Goal: Task Accomplishment & Management: Manage account settings

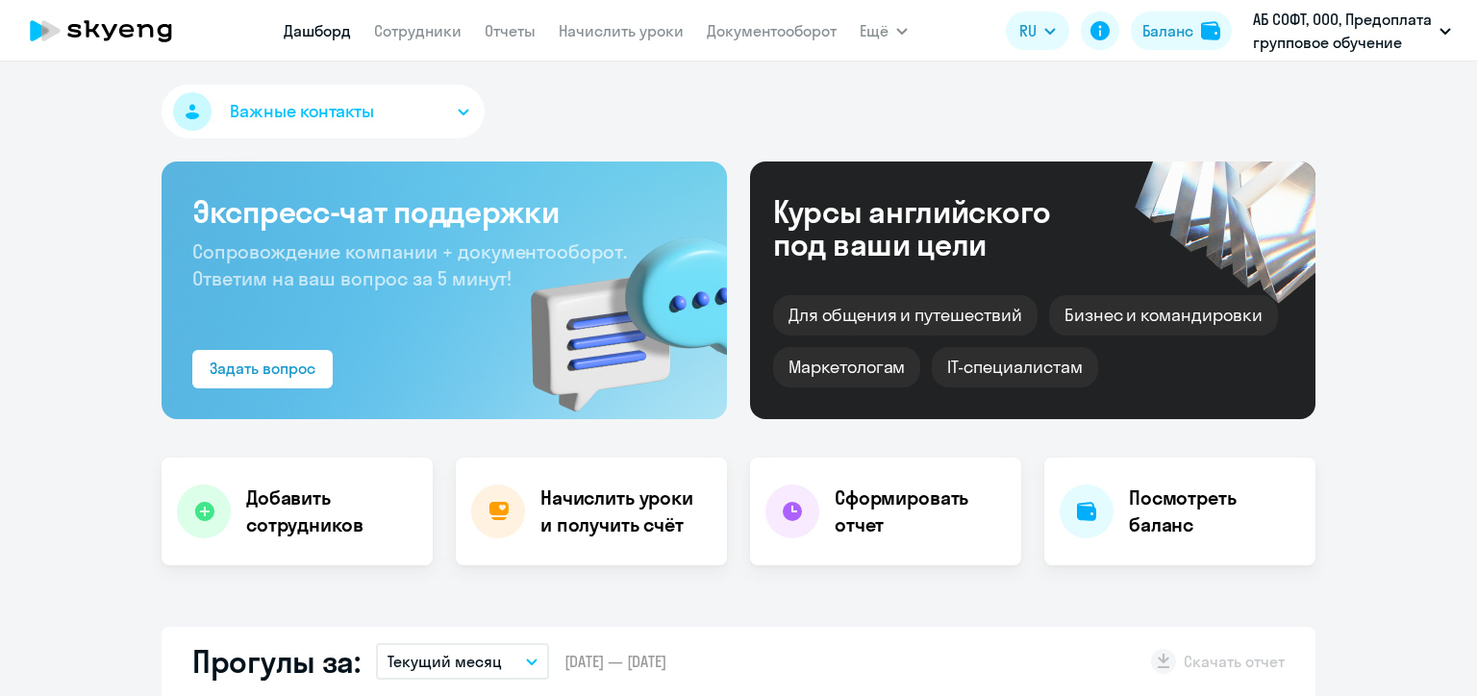
select select "30"
click at [646, 31] on link "Начислить уроки" at bounding box center [621, 30] width 125 height 19
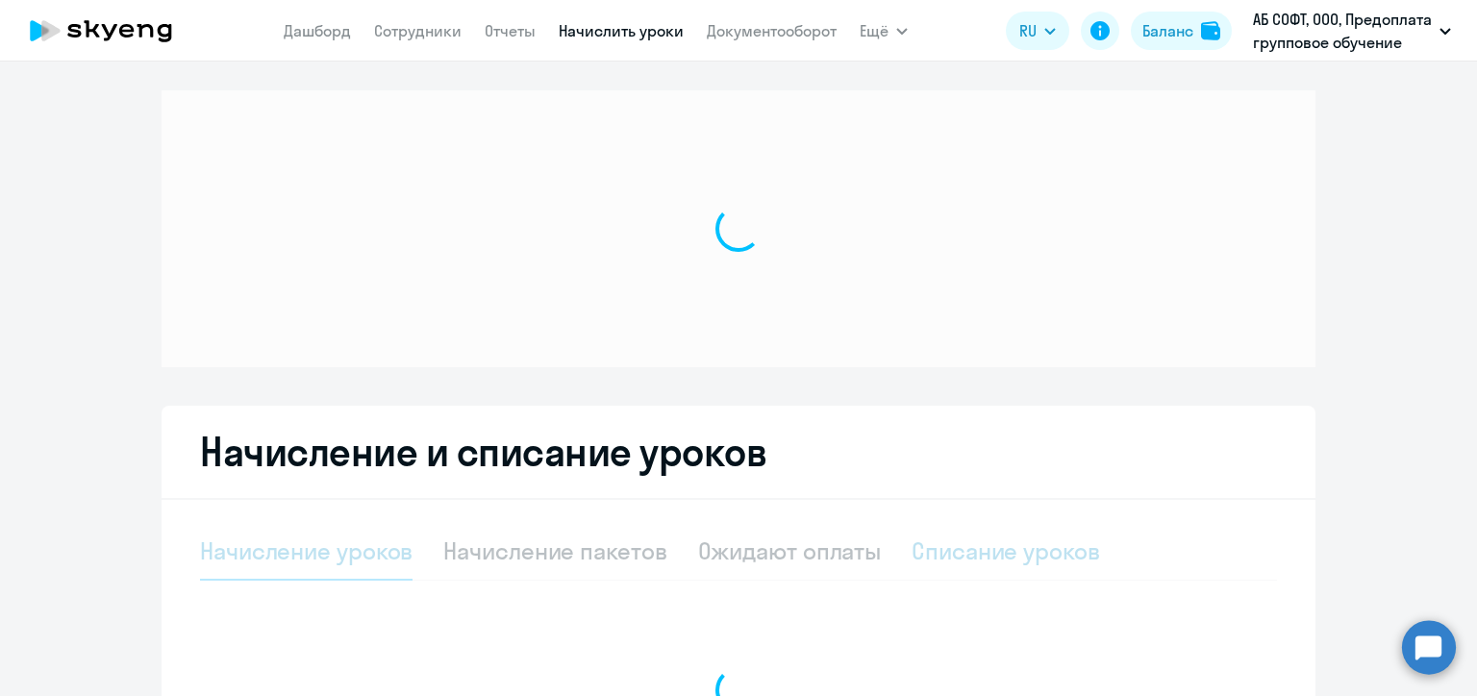
select select "10"
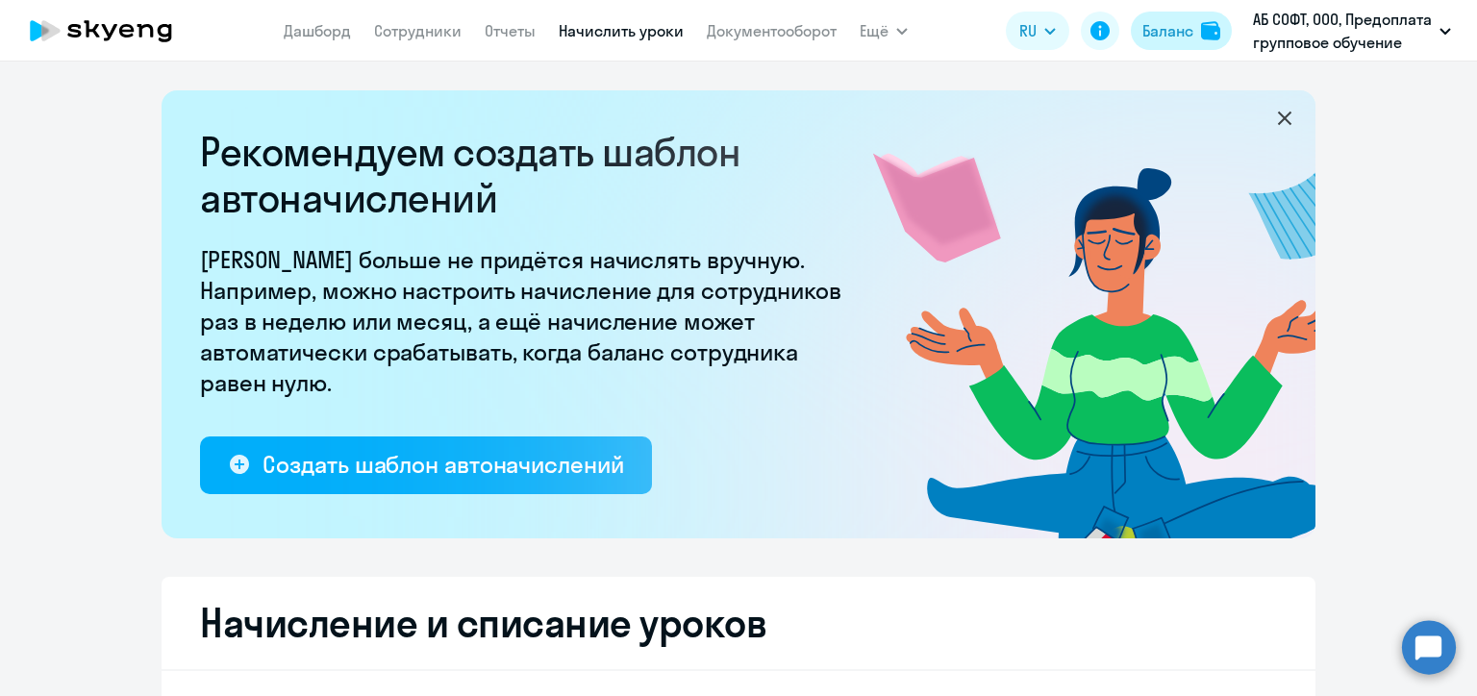
click at [1164, 32] on div "Баланс" at bounding box center [1167, 30] width 51 height 23
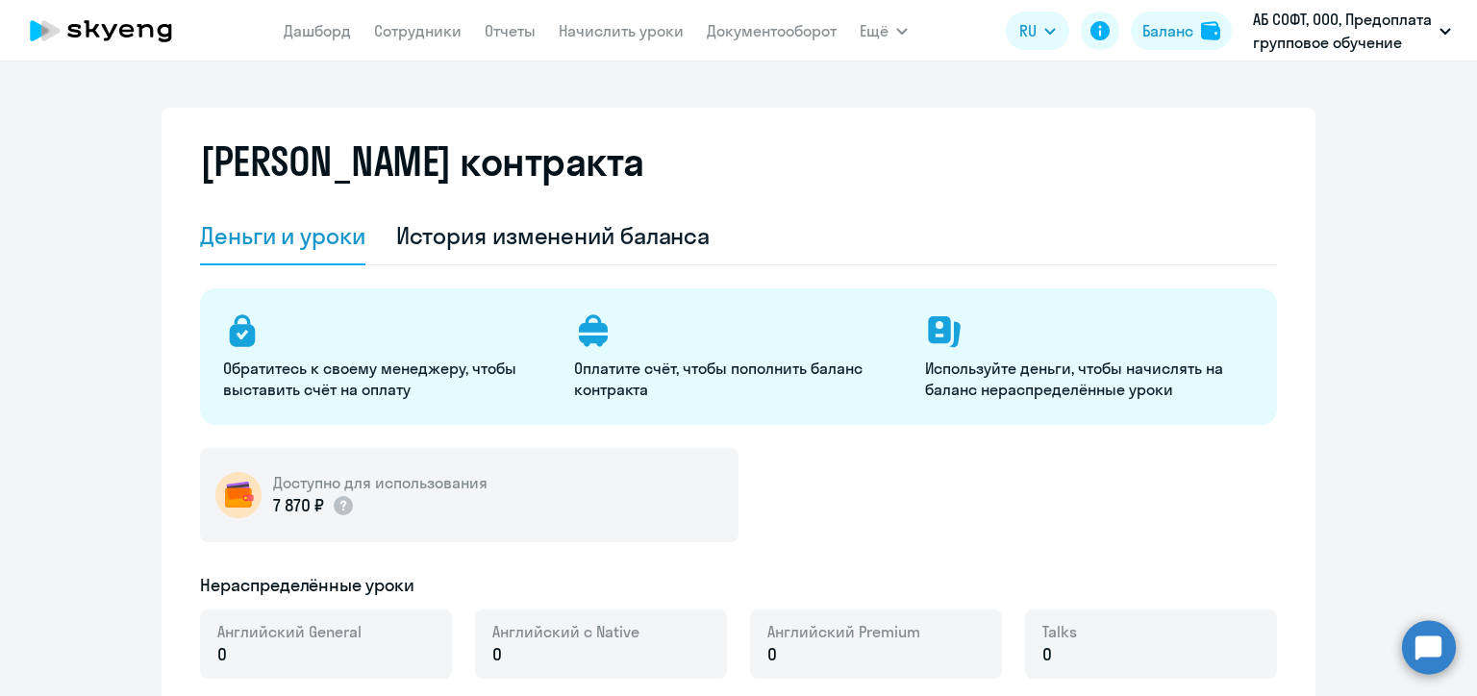
select select "english_adult_not_native_speaker"
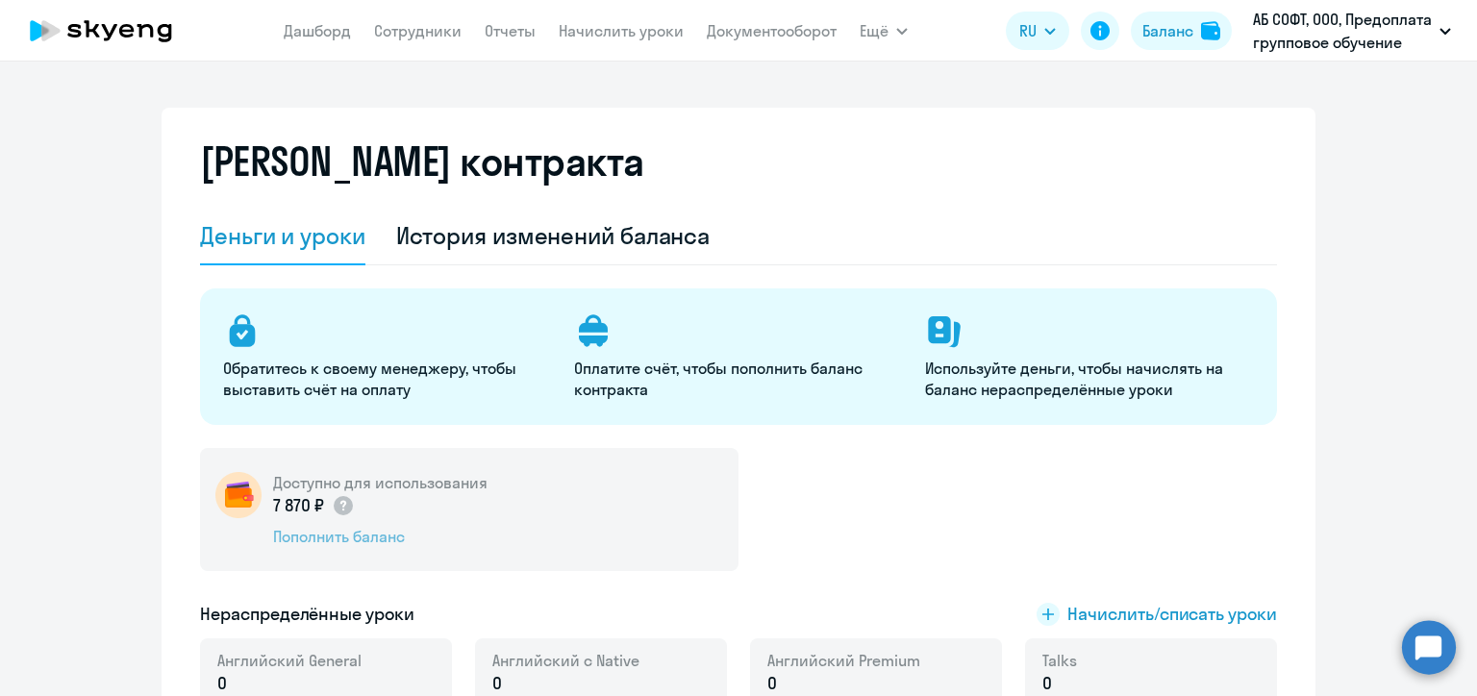
click at [338, 533] on div "Пополнить баланс" at bounding box center [380, 536] width 214 height 21
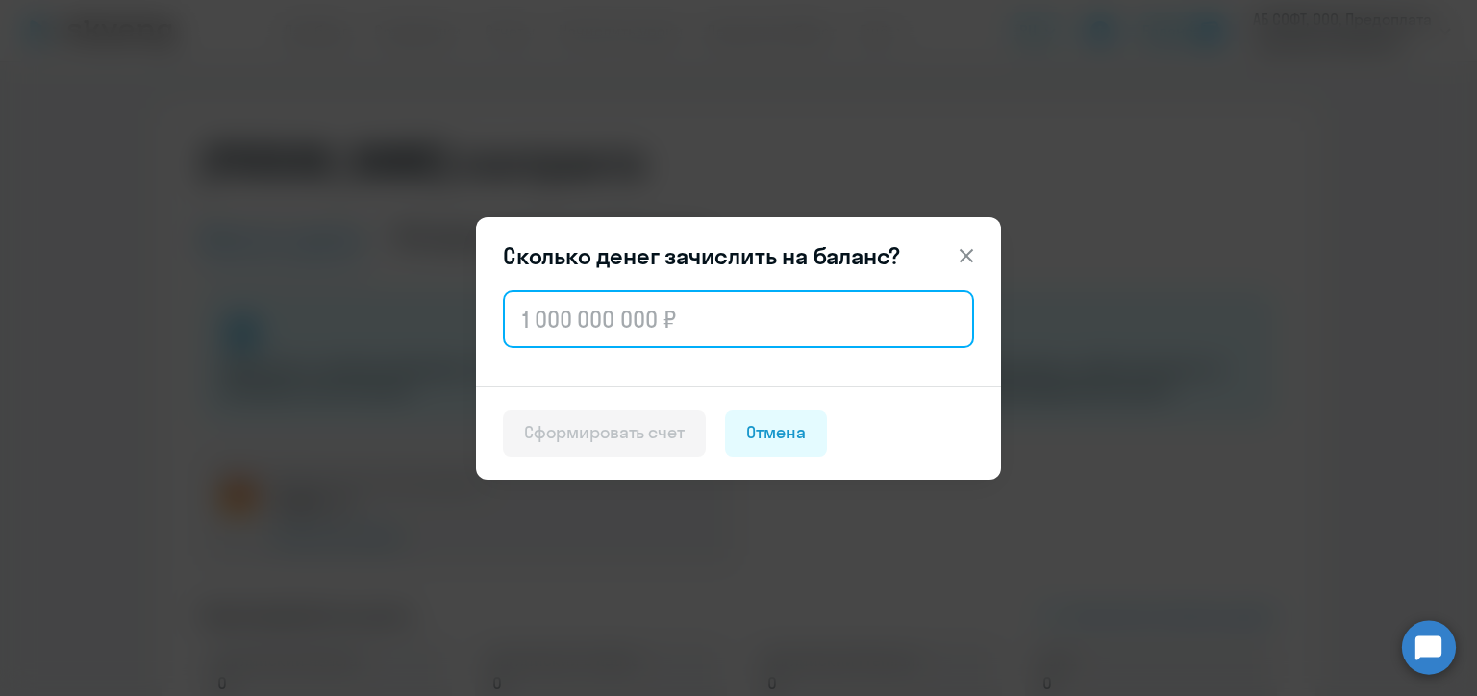
click at [626, 310] on input "text" at bounding box center [738, 319] width 471 height 58
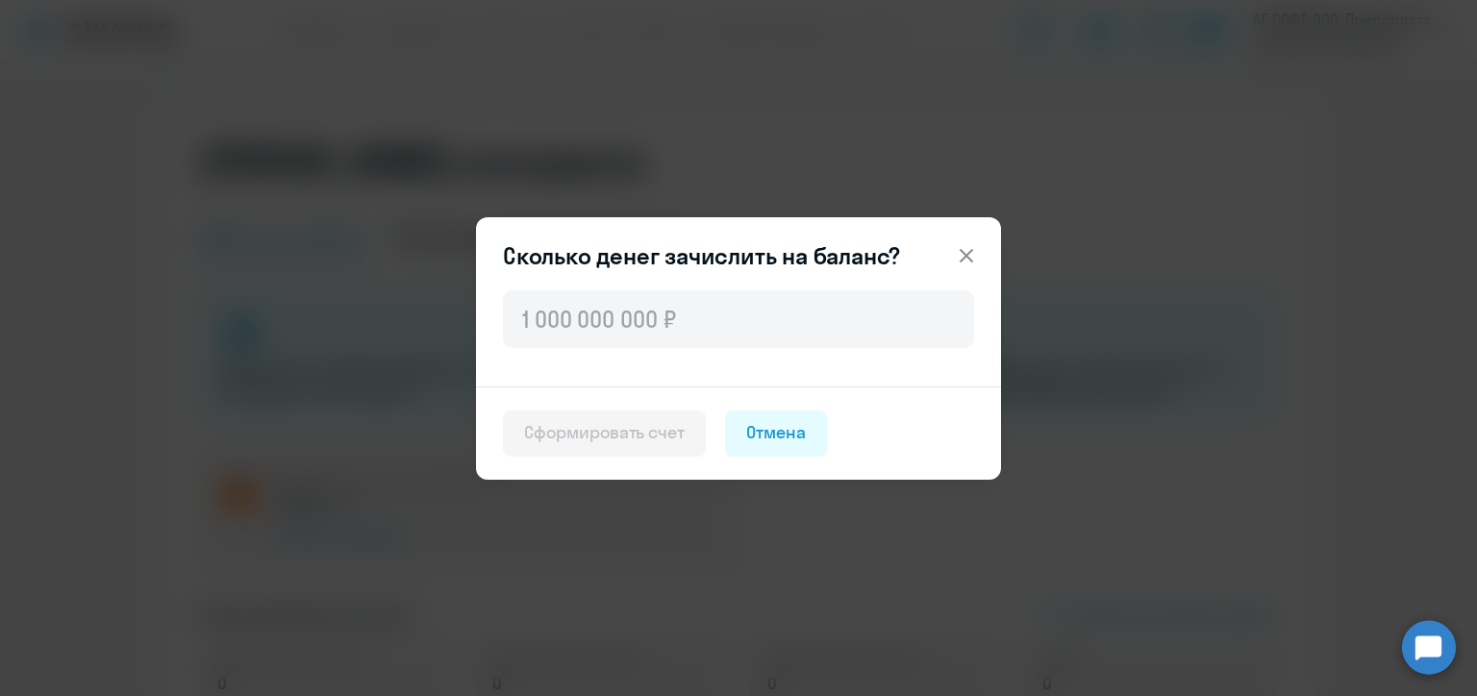
click at [915, 411] on div "Сформировать счет Отмена" at bounding box center [738, 434] width 471 height 46
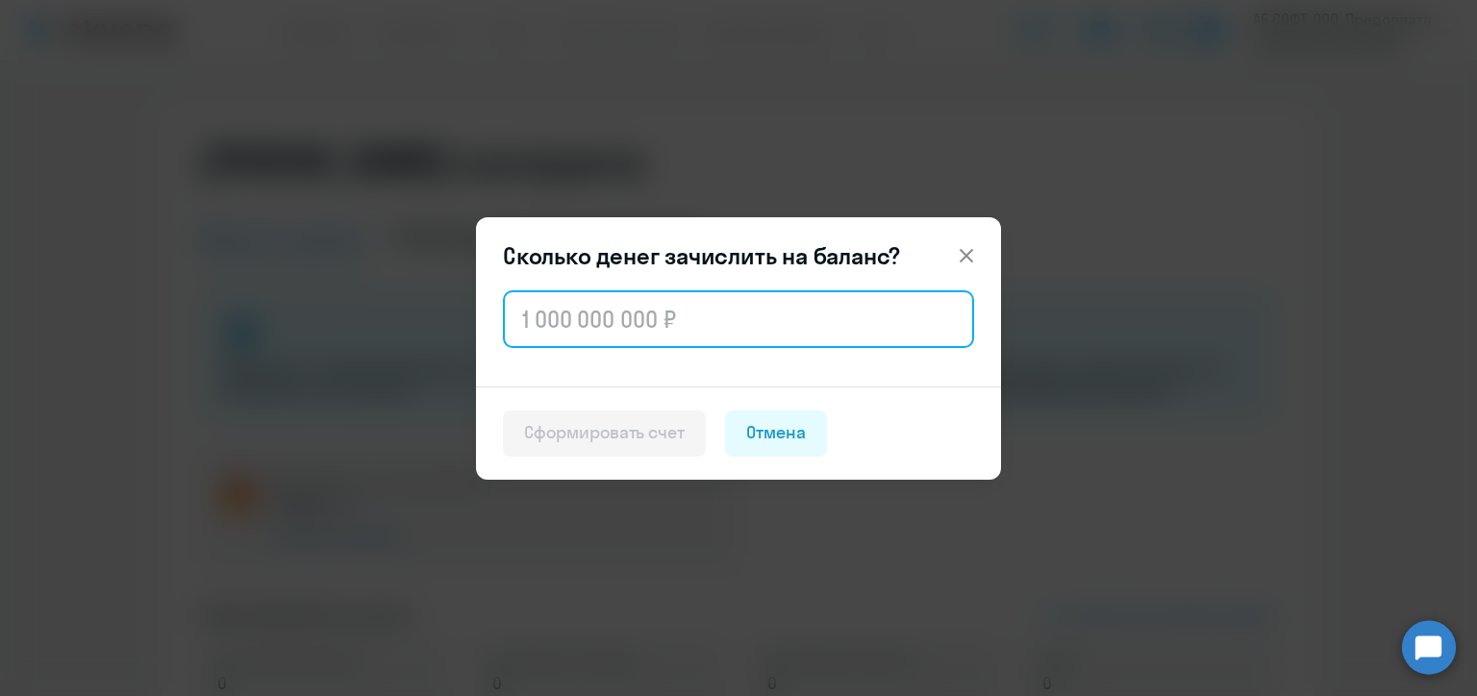
click at [696, 319] on input "text" at bounding box center [738, 319] width 471 height 58
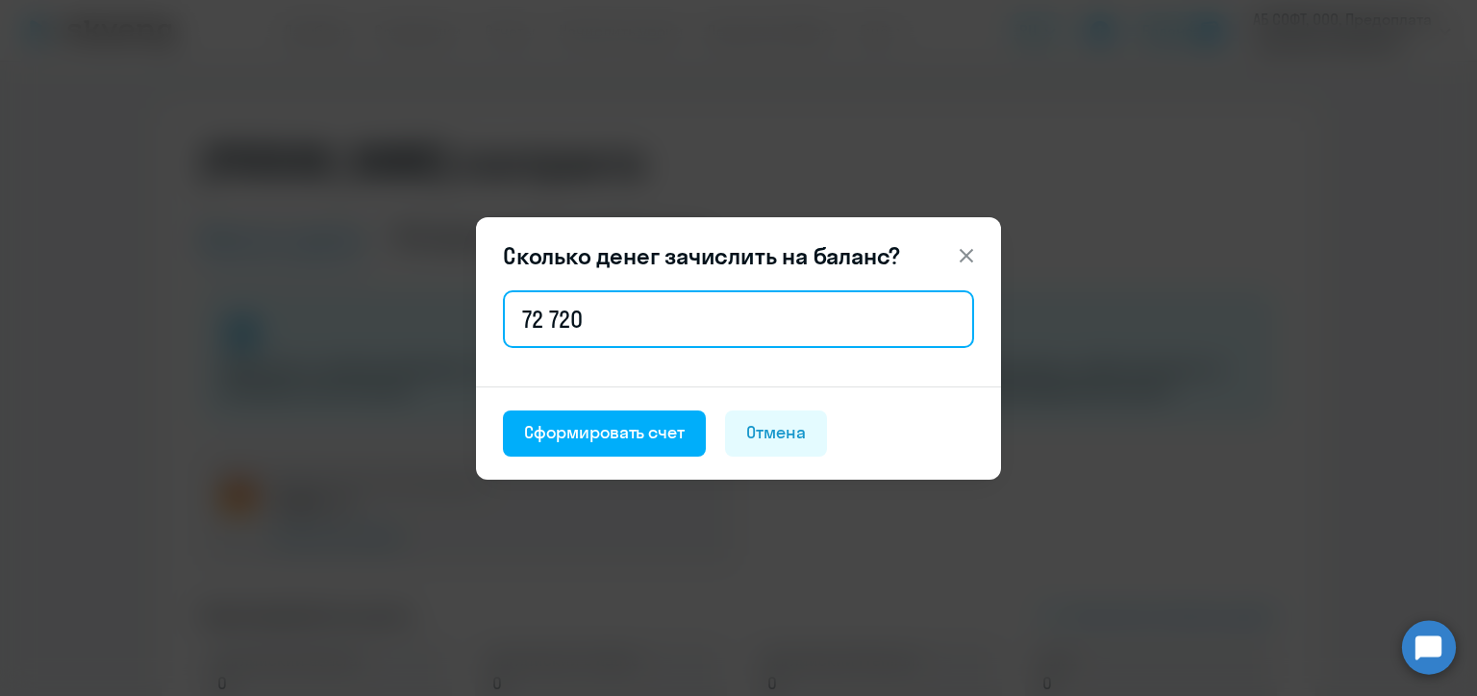
type input "72 720"
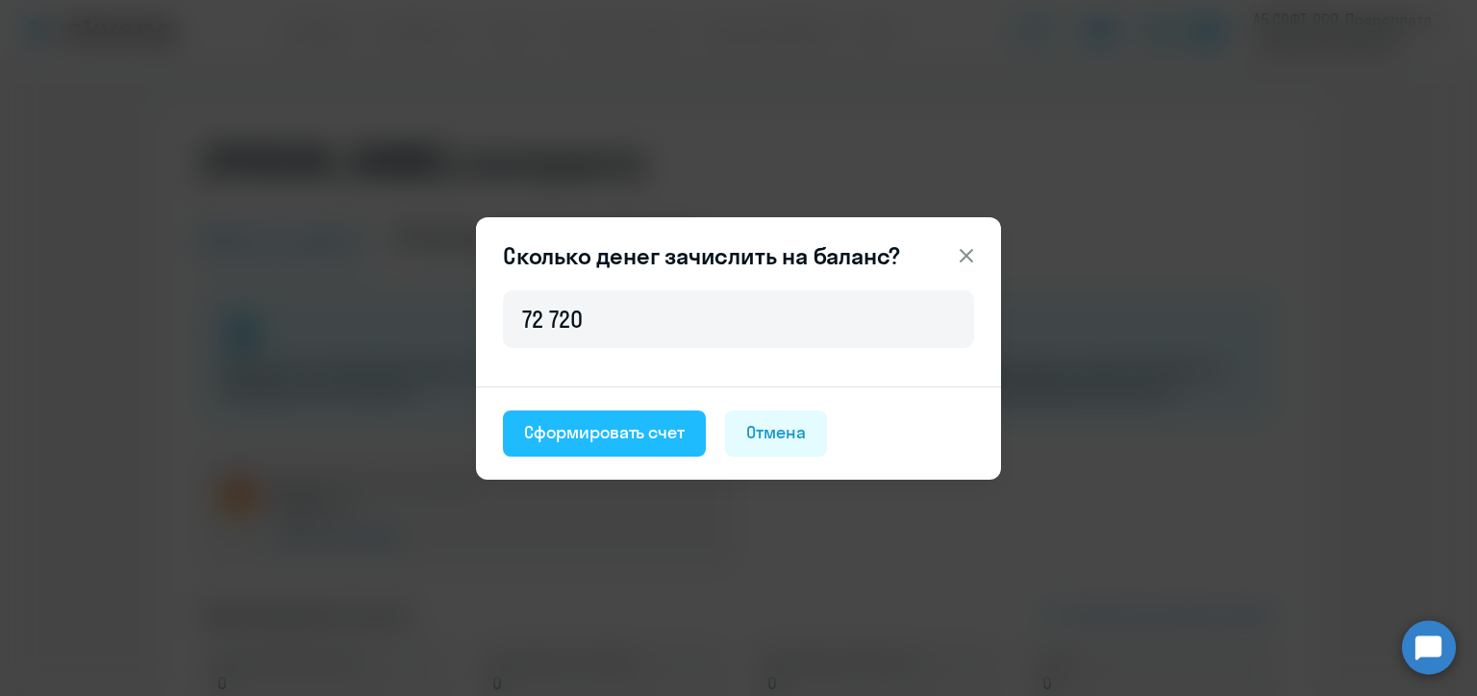
click at [603, 433] on div "Сформировать счет" at bounding box center [604, 432] width 161 height 25
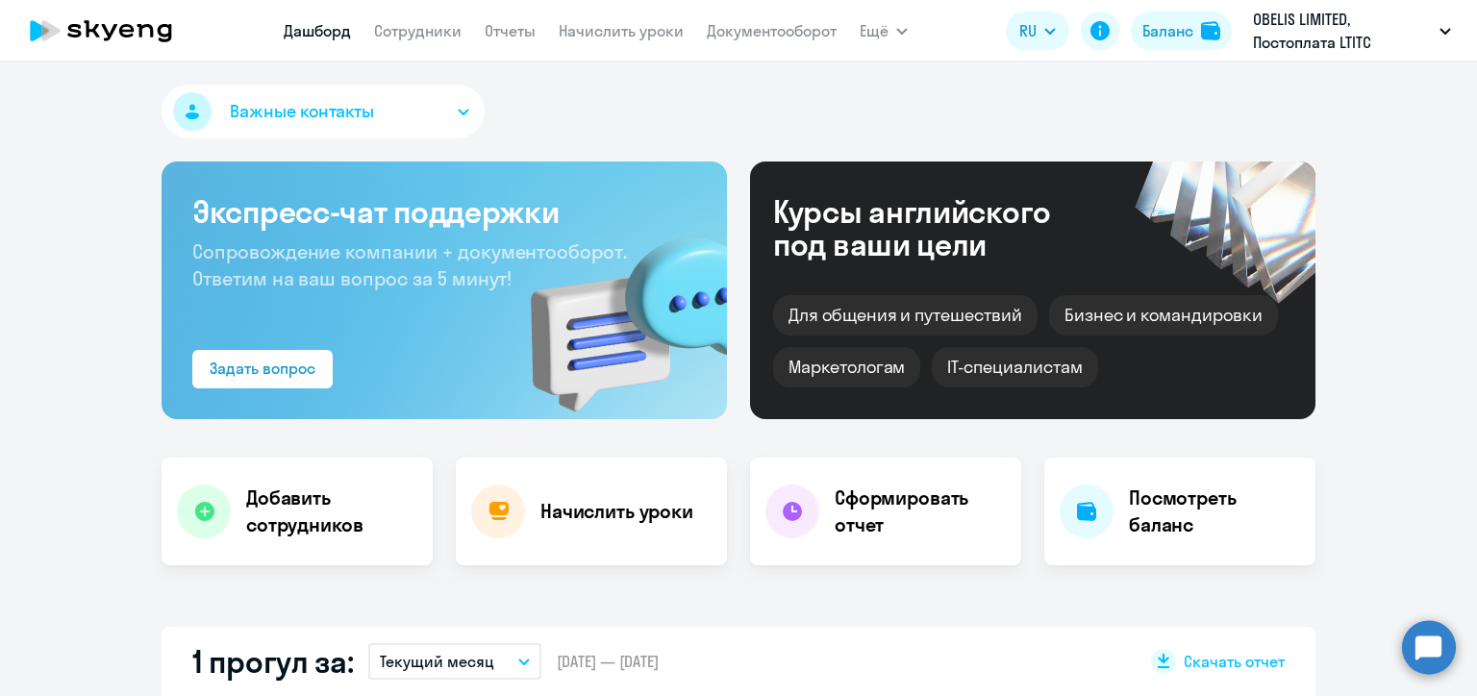
select select "30"
click at [421, 28] on link "Сотрудники" at bounding box center [418, 30] width 88 height 19
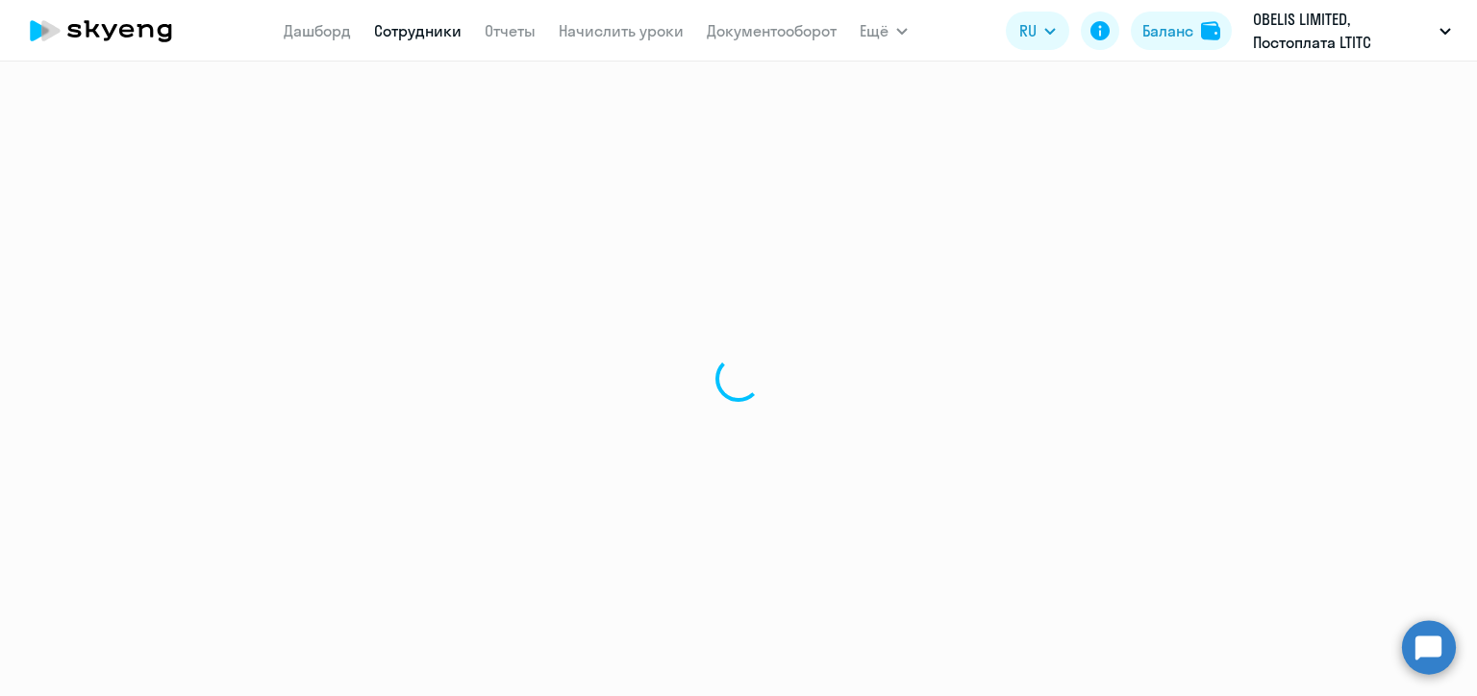
select select "30"
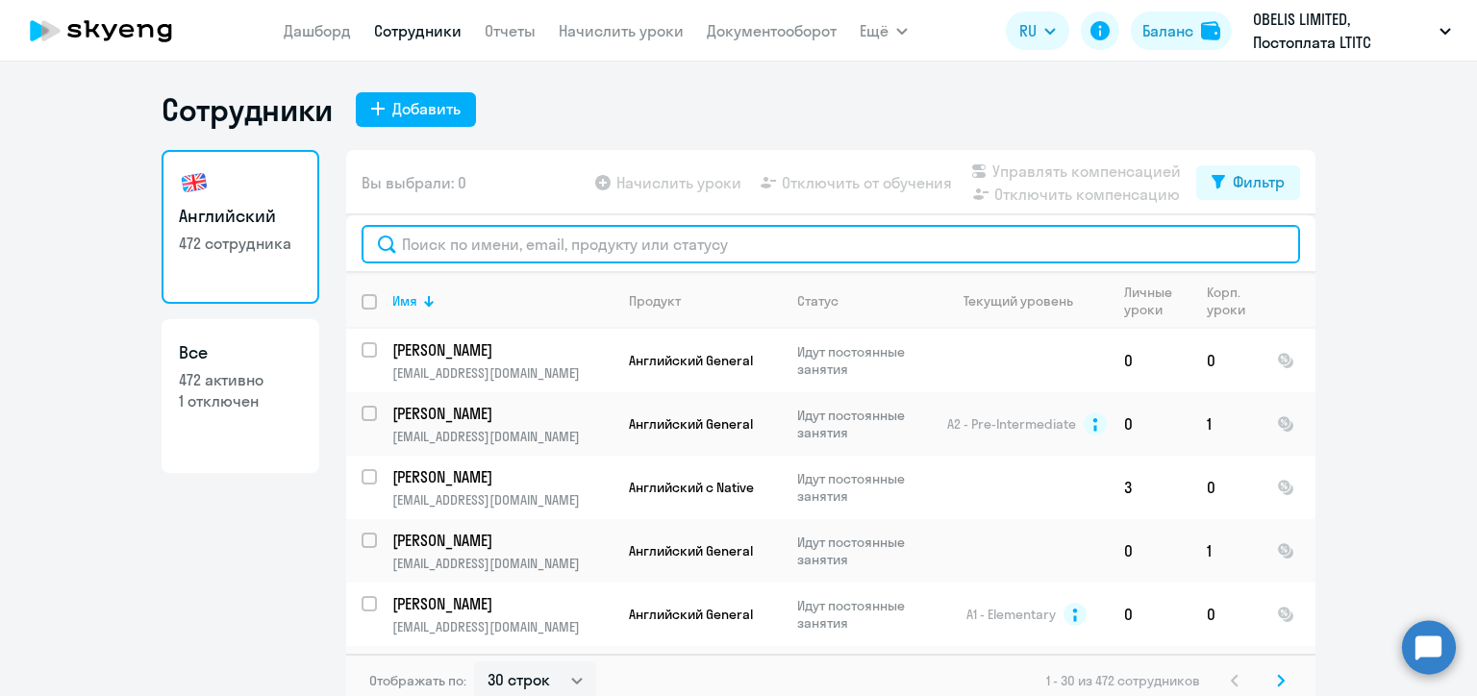
click at [585, 242] on input "text" at bounding box center [831, 244] width 938 height 38
paste input "[PERSON_NAME]"
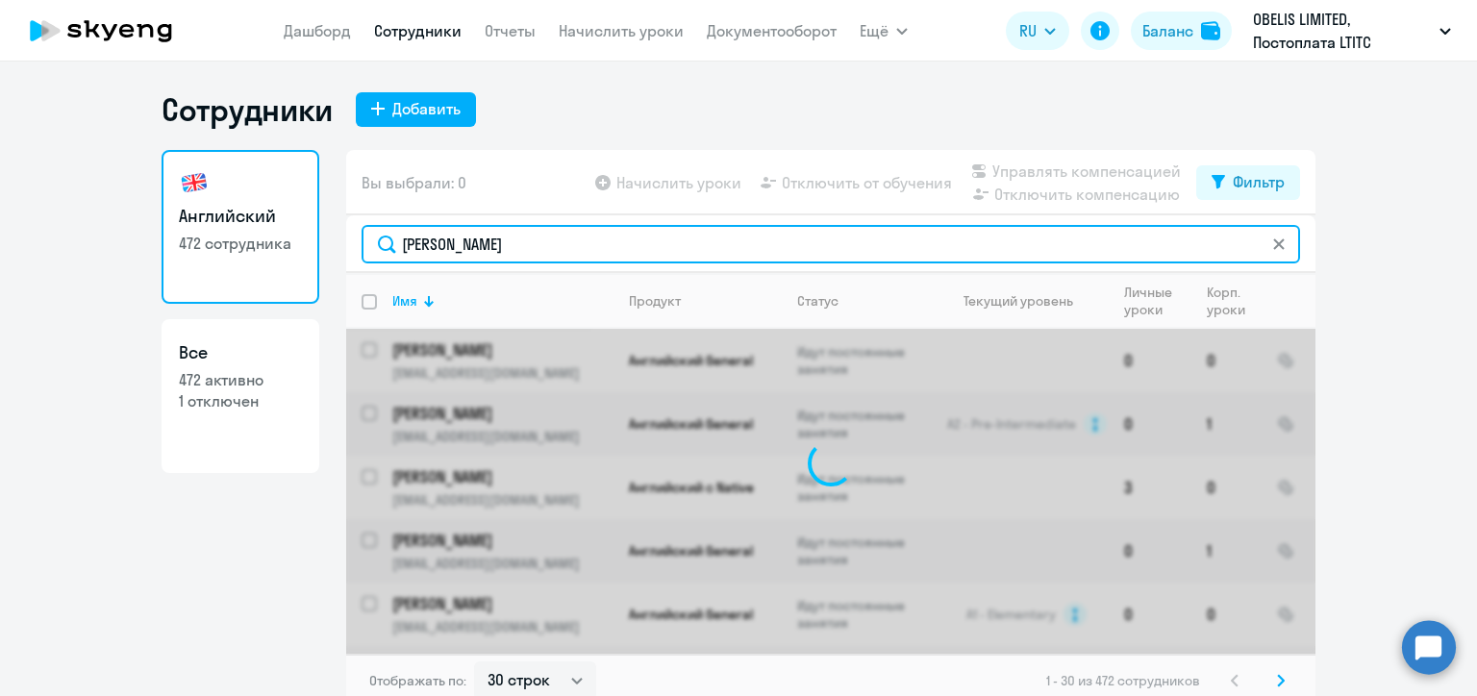
click at [449, 242] on input "[PERSON_NAME]" at bounding box center [831, 244] width 938 height 38
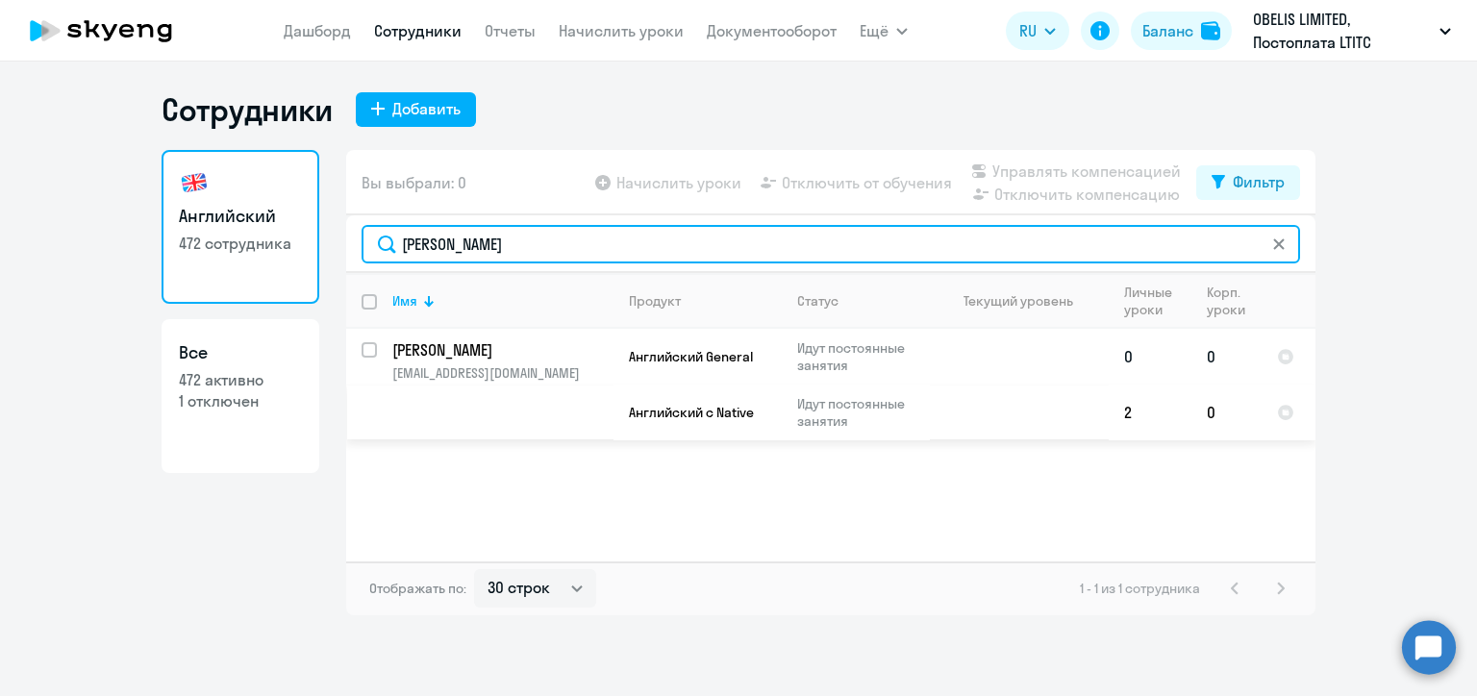
type input "[PERSON_NAME]"
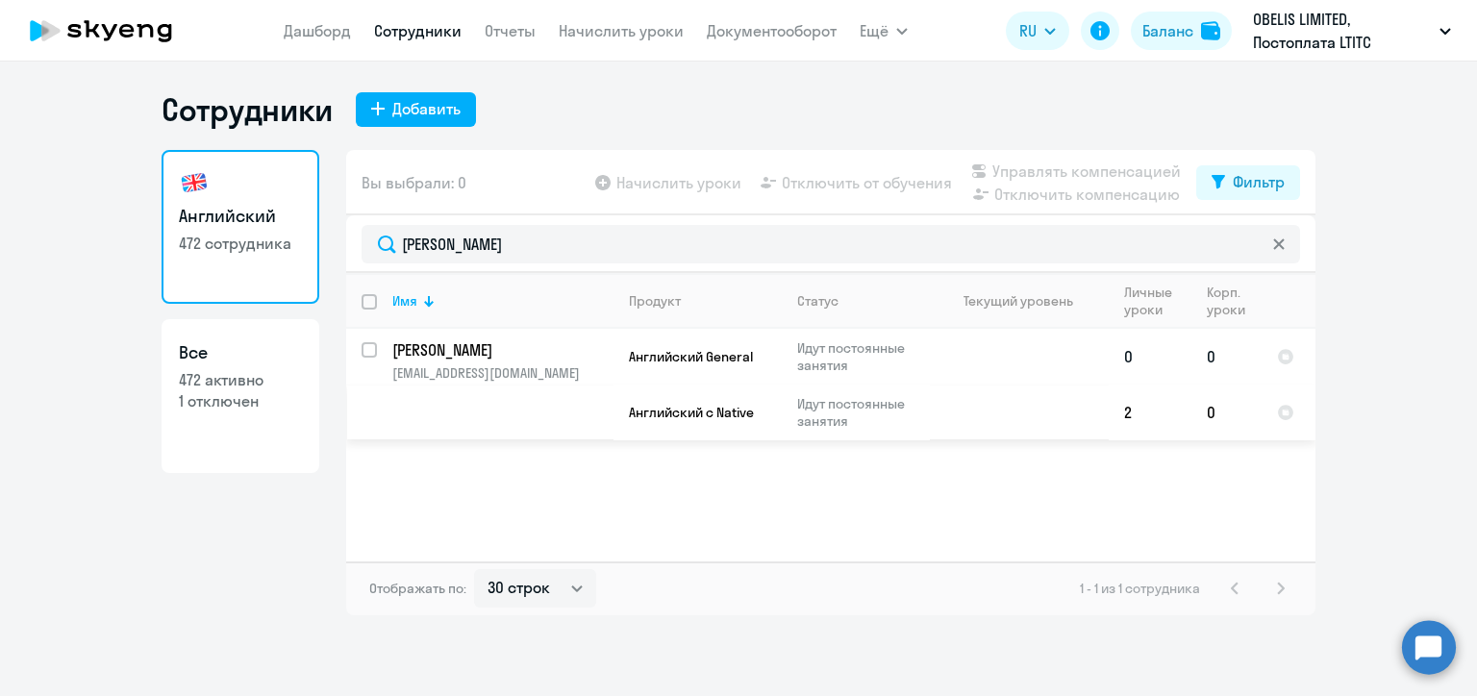
click at [369, 351] on input "select row 23745024" at bounding box center [381, 361] width 38 height 38
checkbox input "true"
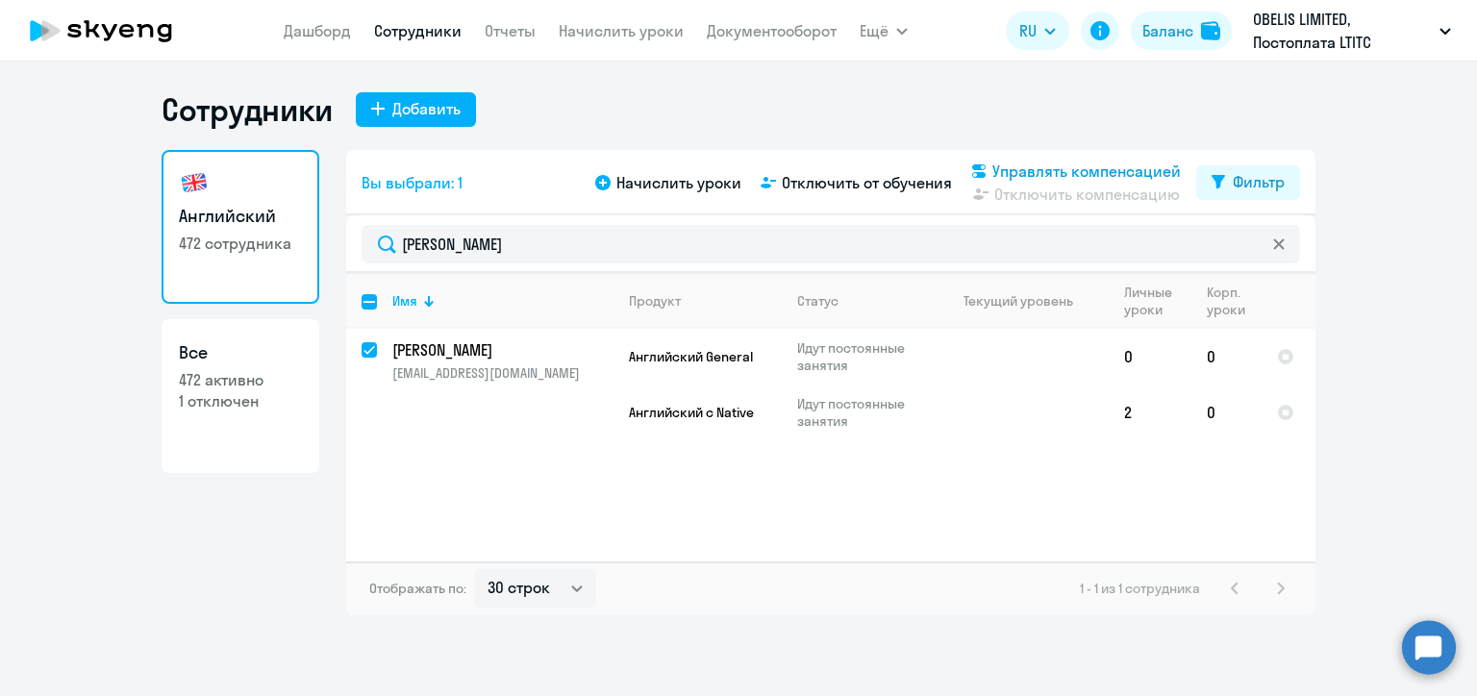
click at [1067, 169] on span "Управлять компенсацией" at bounding box center [1086, 171] width 188 height 23
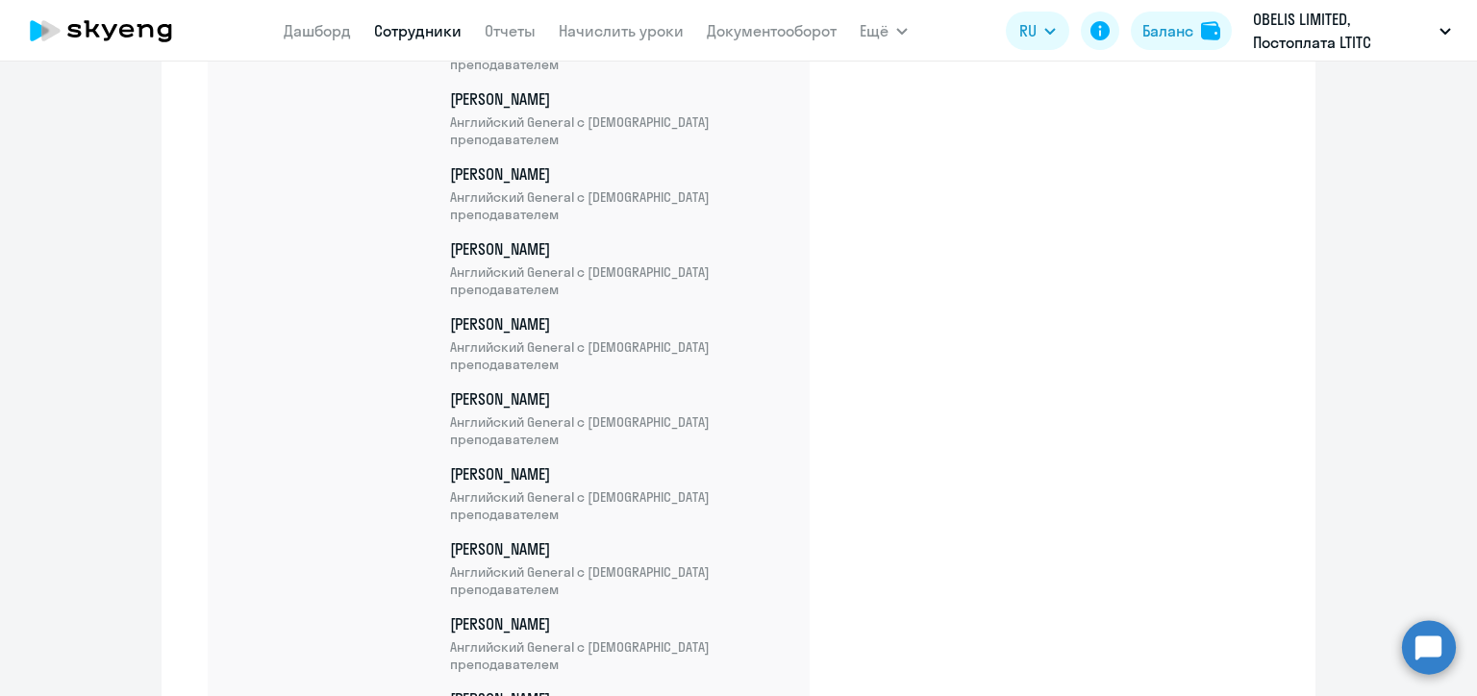
scroll to position [29963, 0]
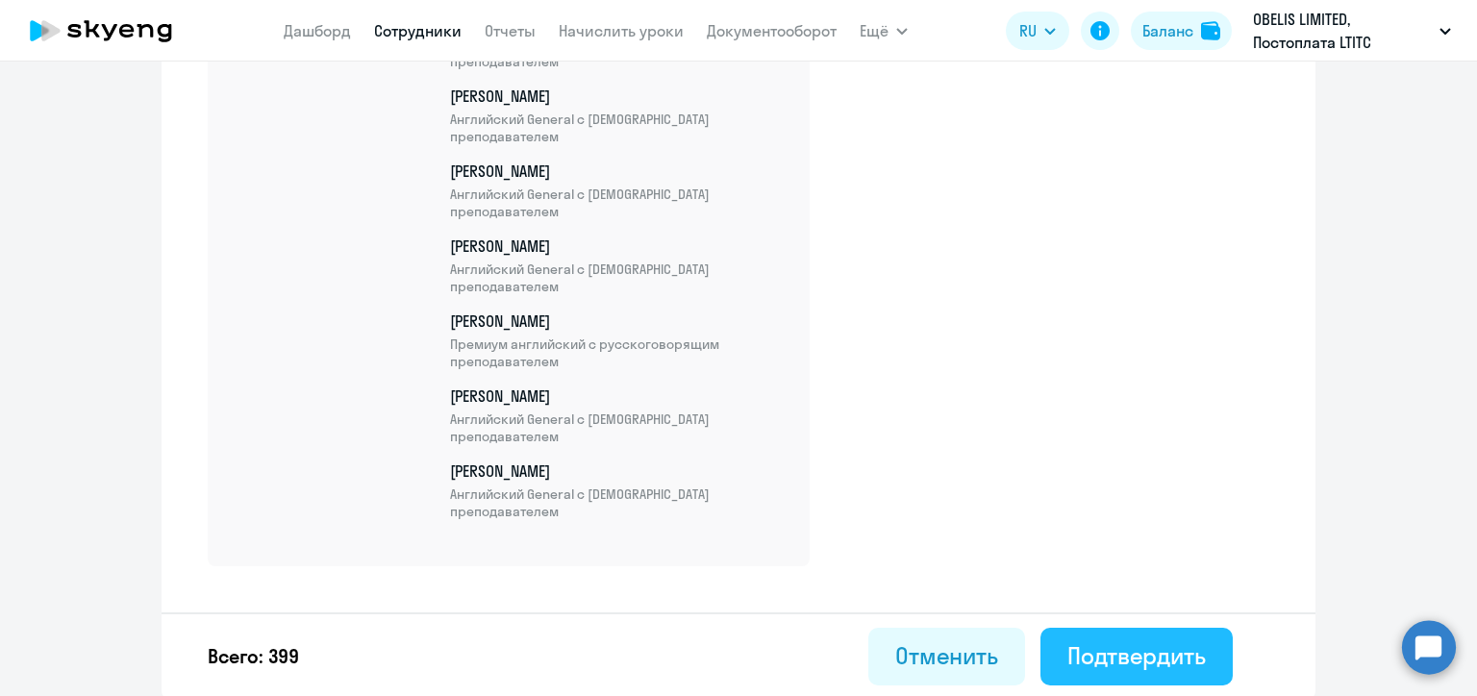
click at [1112, 650] on div "Подтвердить" at bounding box center [1136, 655] width 138 height 31
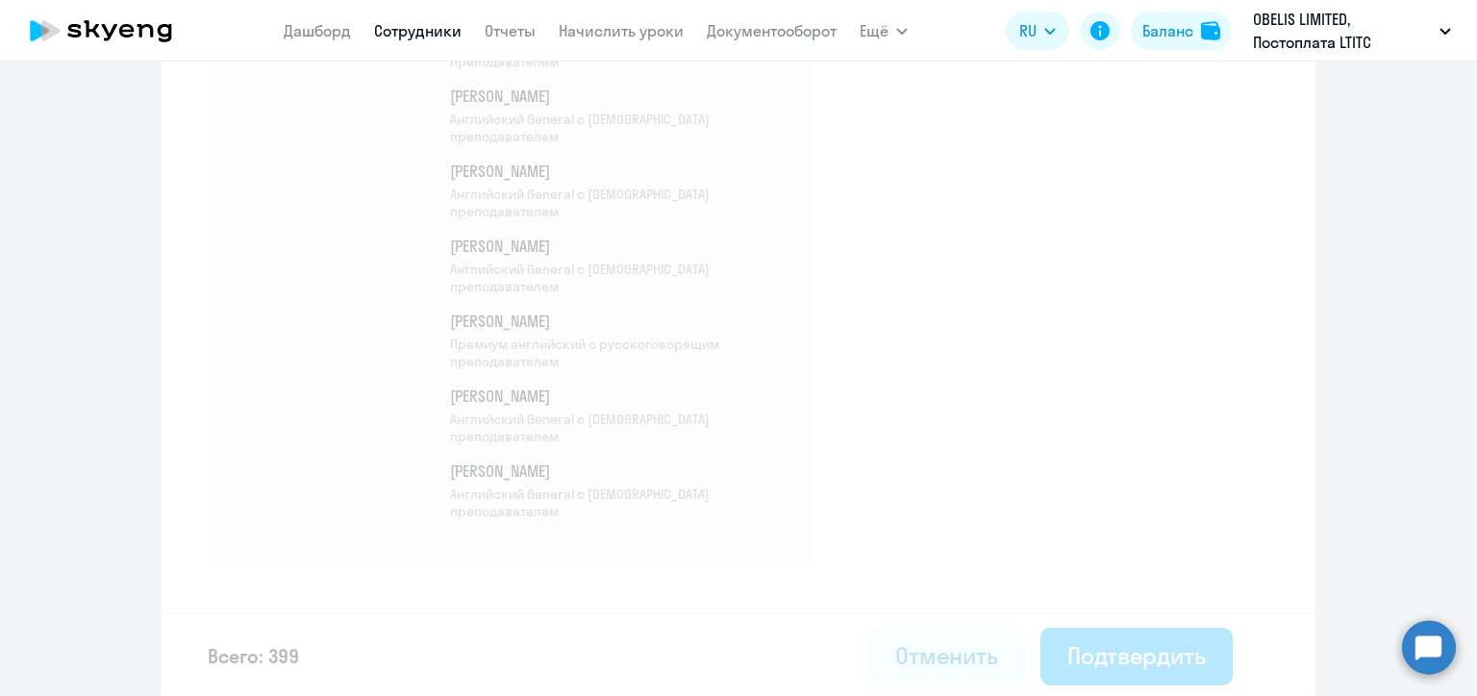
select select "30"
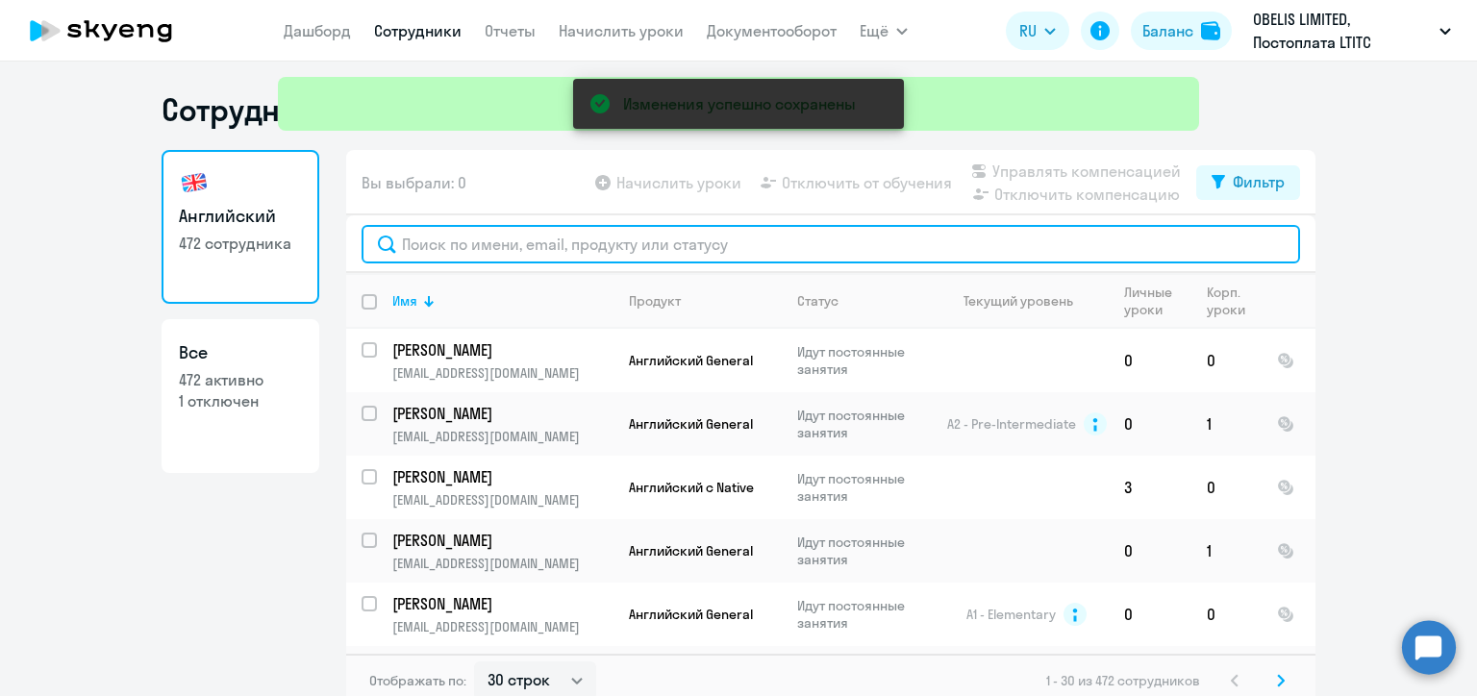
click at [445, 238] on input "text" at bounding box center [831, 244] width 938 height 38
paste input "[PERSON_NAME]"
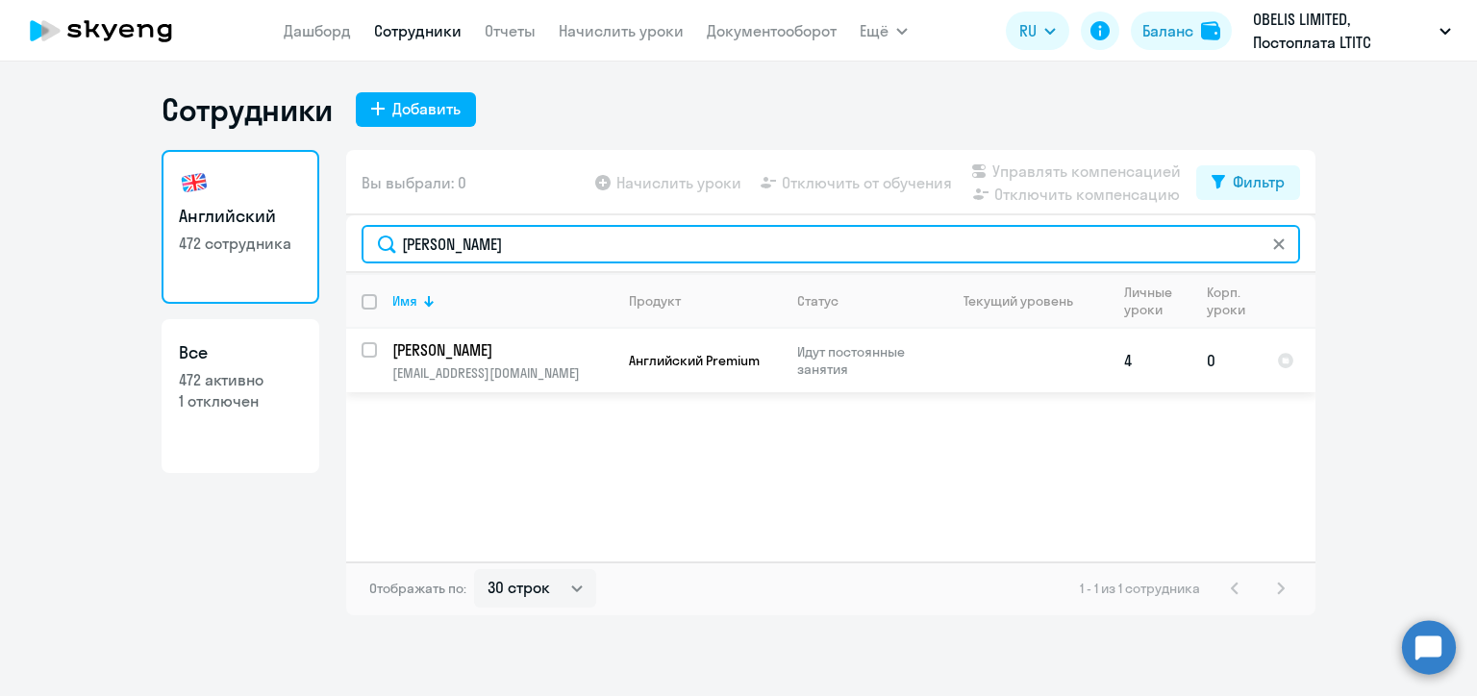
type input "[PERSON_NAME]"
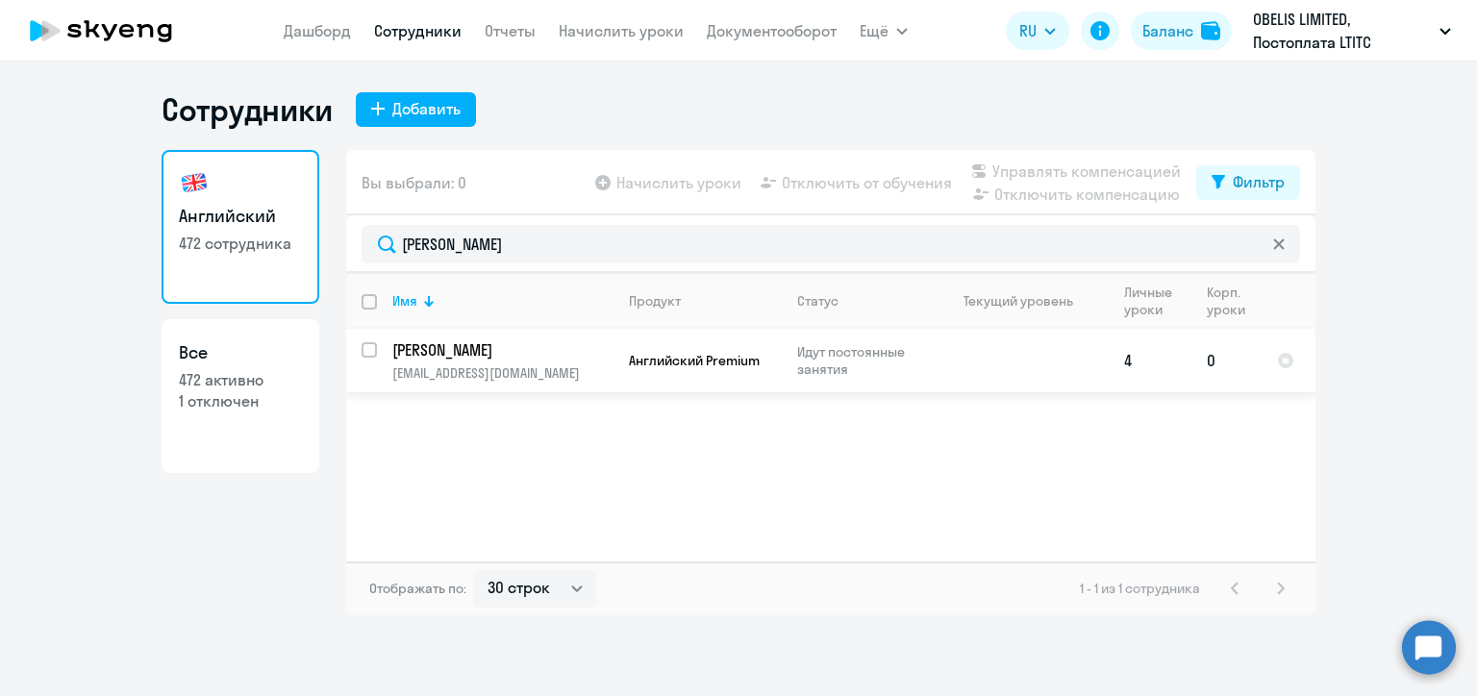
drag, startPoint x: 364, startPoint y: 352, endPoint x: 454, endPoint y: 354, distance: 89.4
click at [365, 352] on input "select row 23840377" at bounding box center [381, 361] width 38 height 38
checkbox input "true"
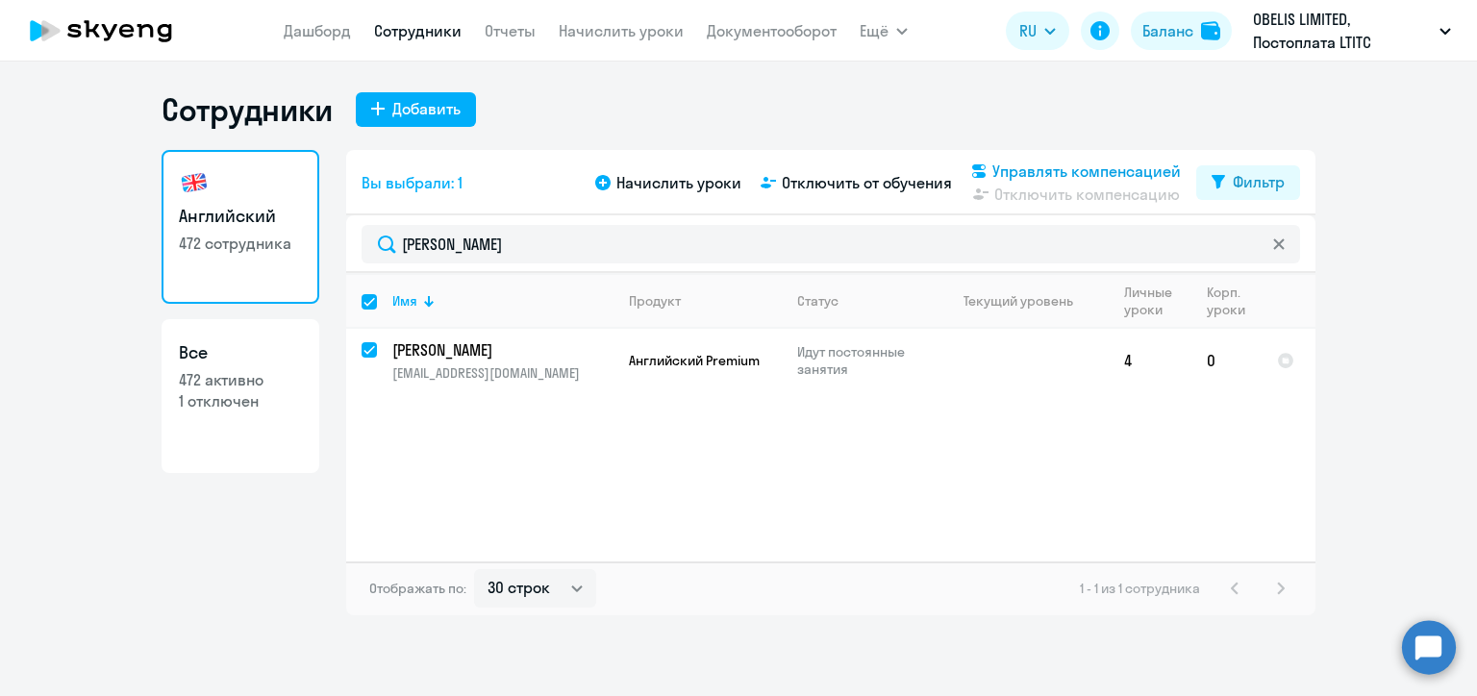
click at [1044, 169] on span "Управлять компенсацией" at bounding box center [1086, 171] width 188 height 23
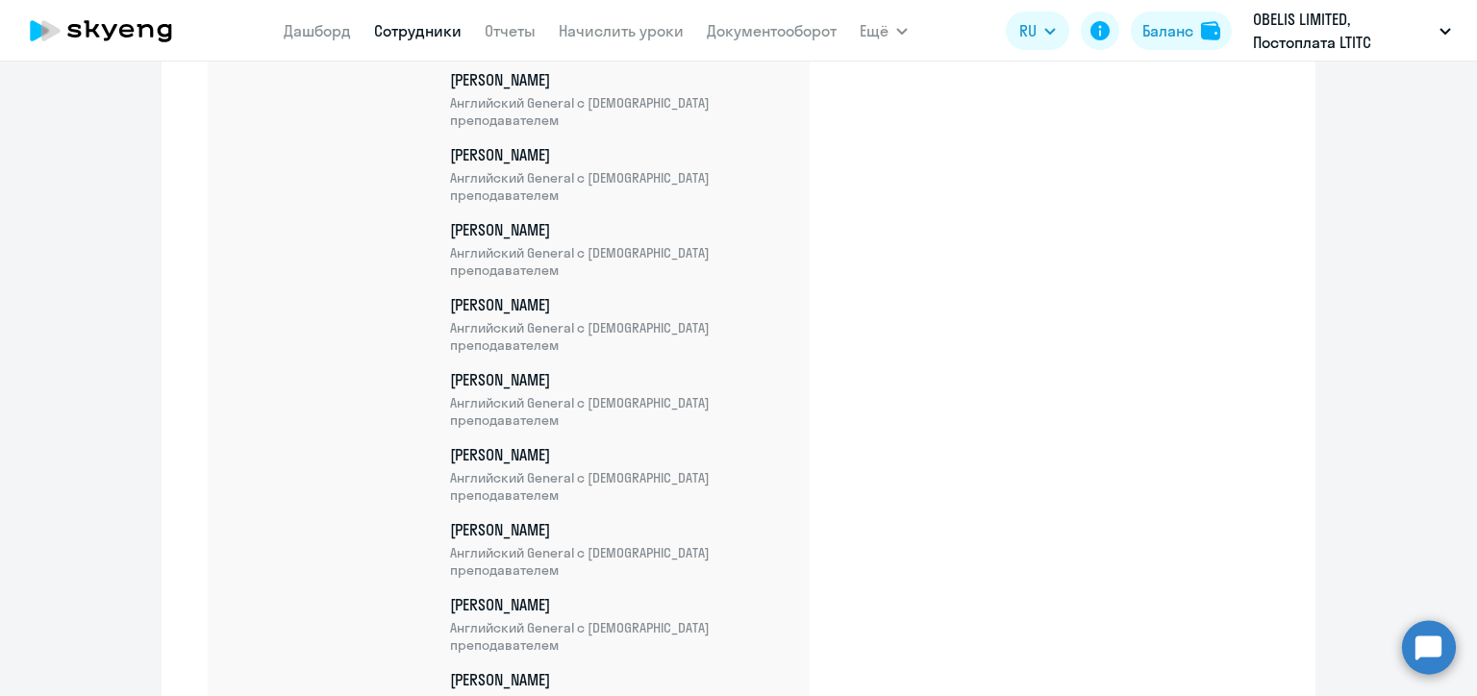
scroll to position [30039, 0]
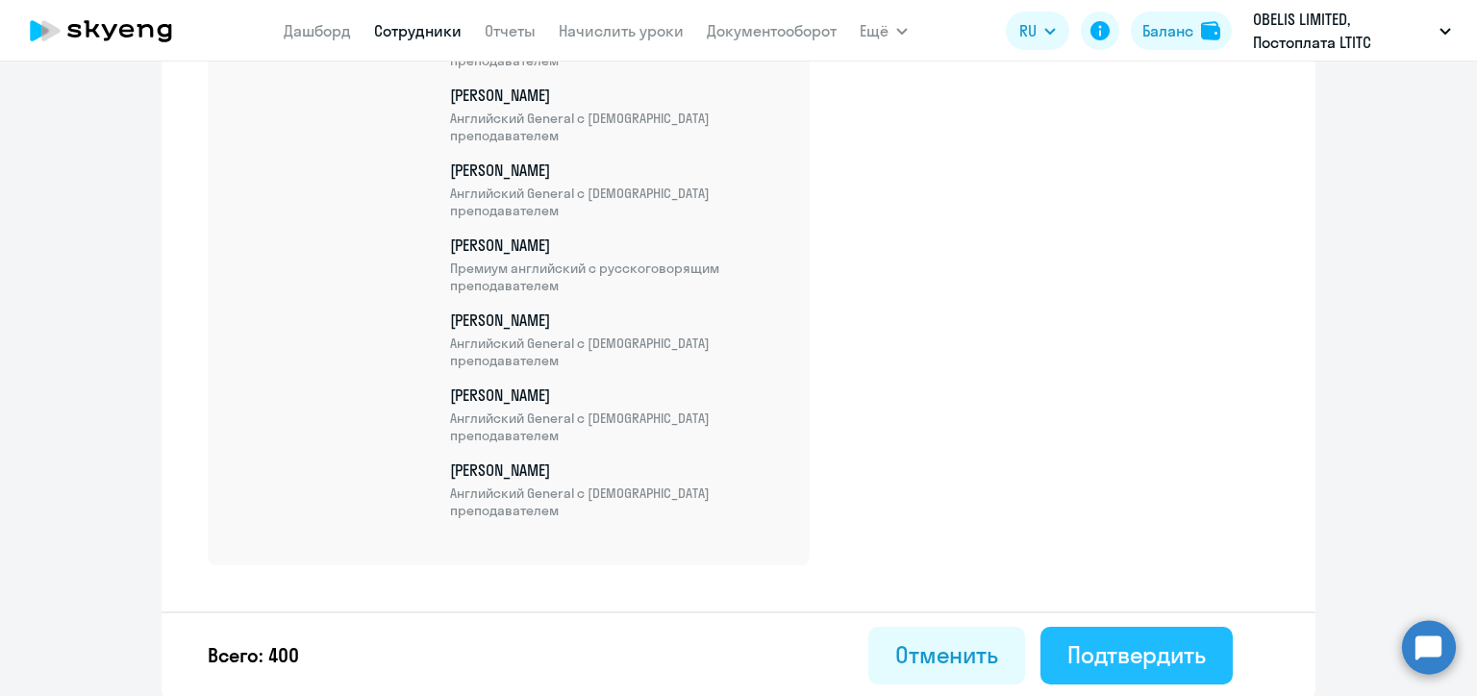
click at [1135, 647] on div "Подтвердить" at bounding box center [1136, 654] width 138 height 31
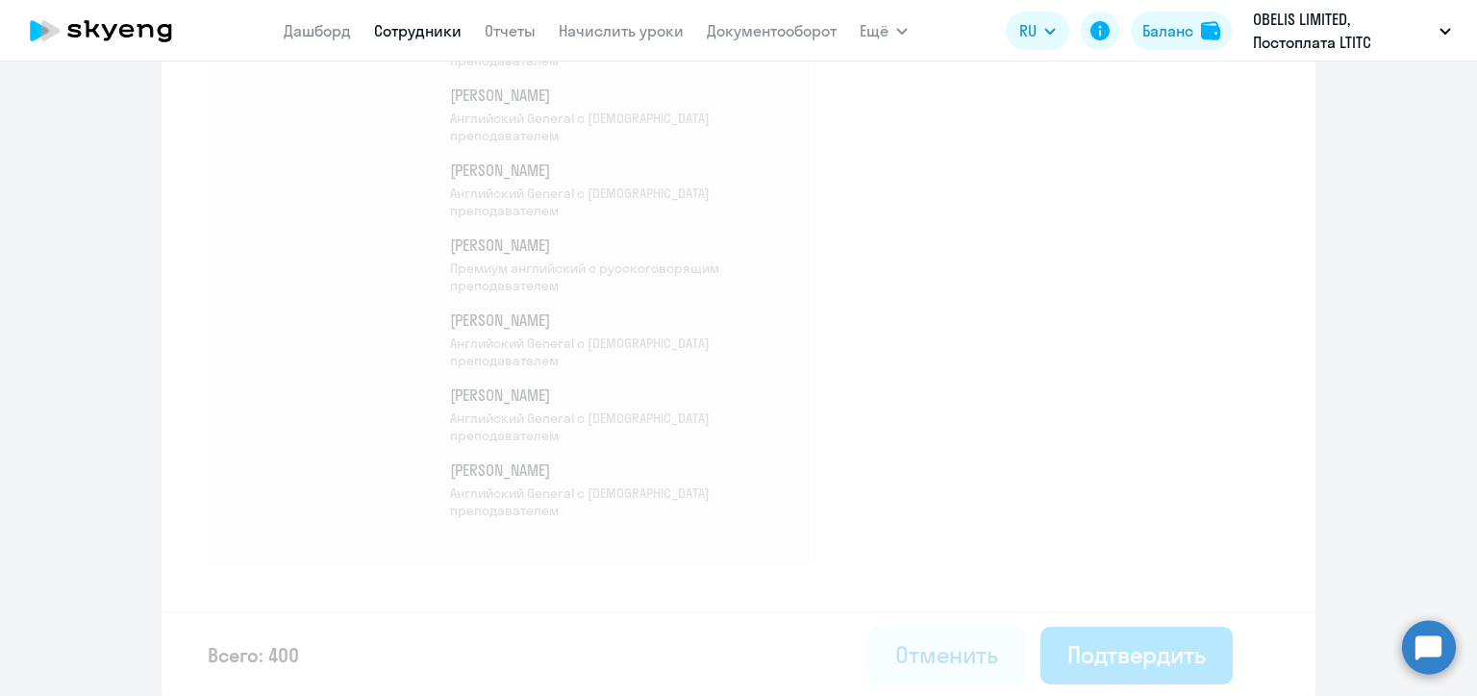
select select "30"
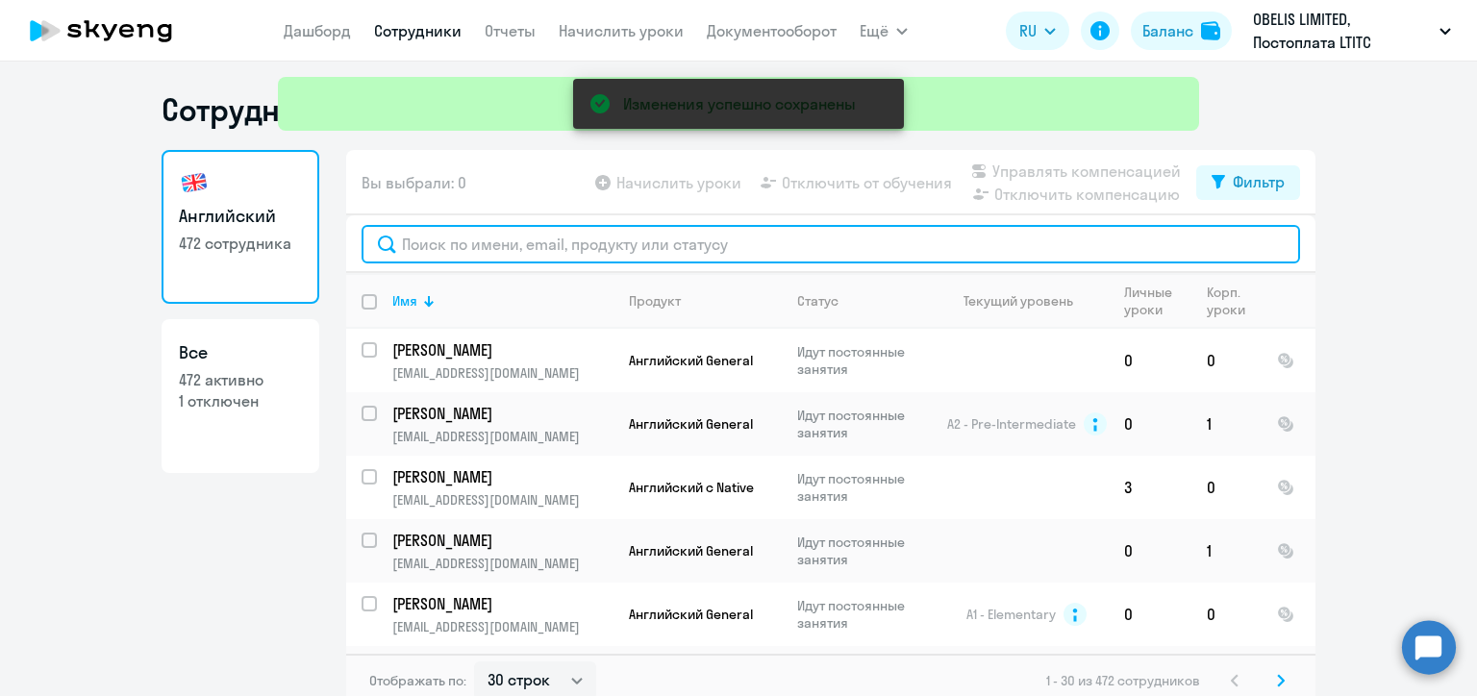
click at [504, 242] on input "text" at bounding box center [831, 244] width 938 height 38
paste input "[PERSON_NAME]"
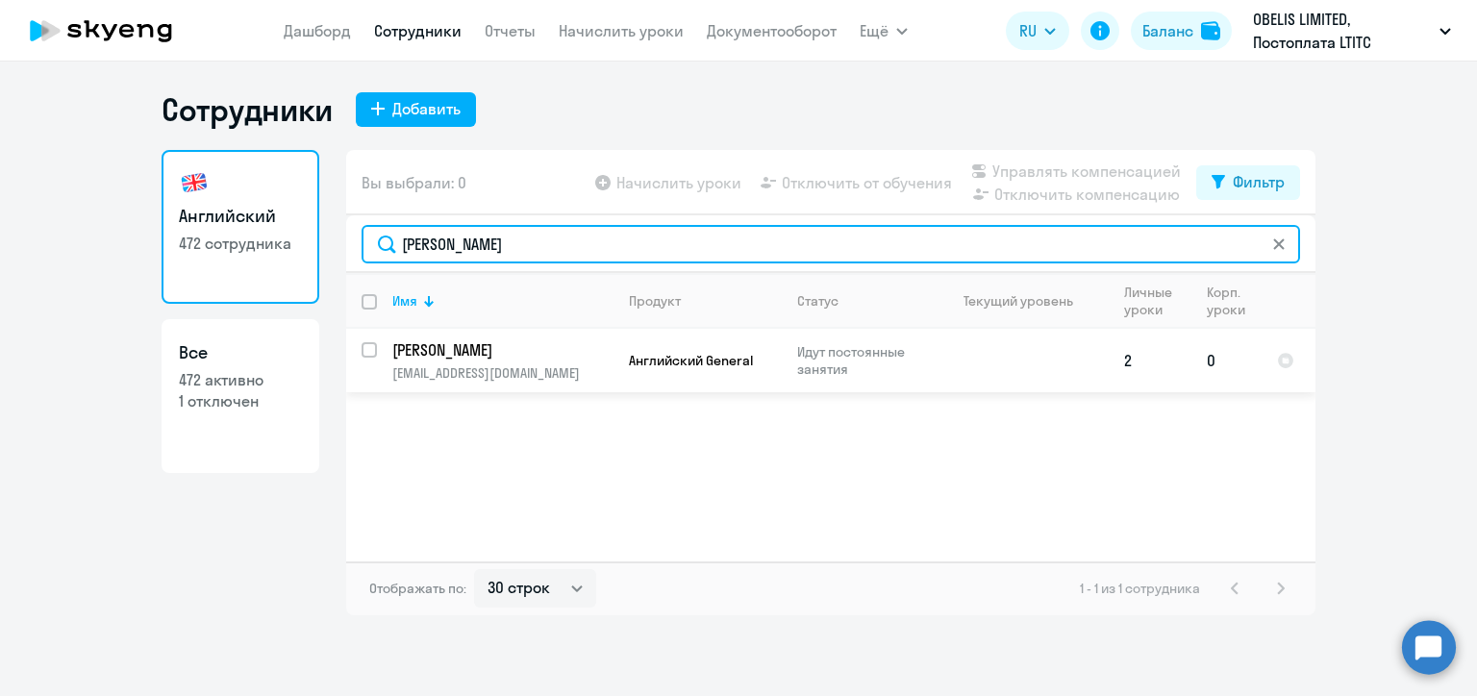
type input "[PERSON_NAME]"
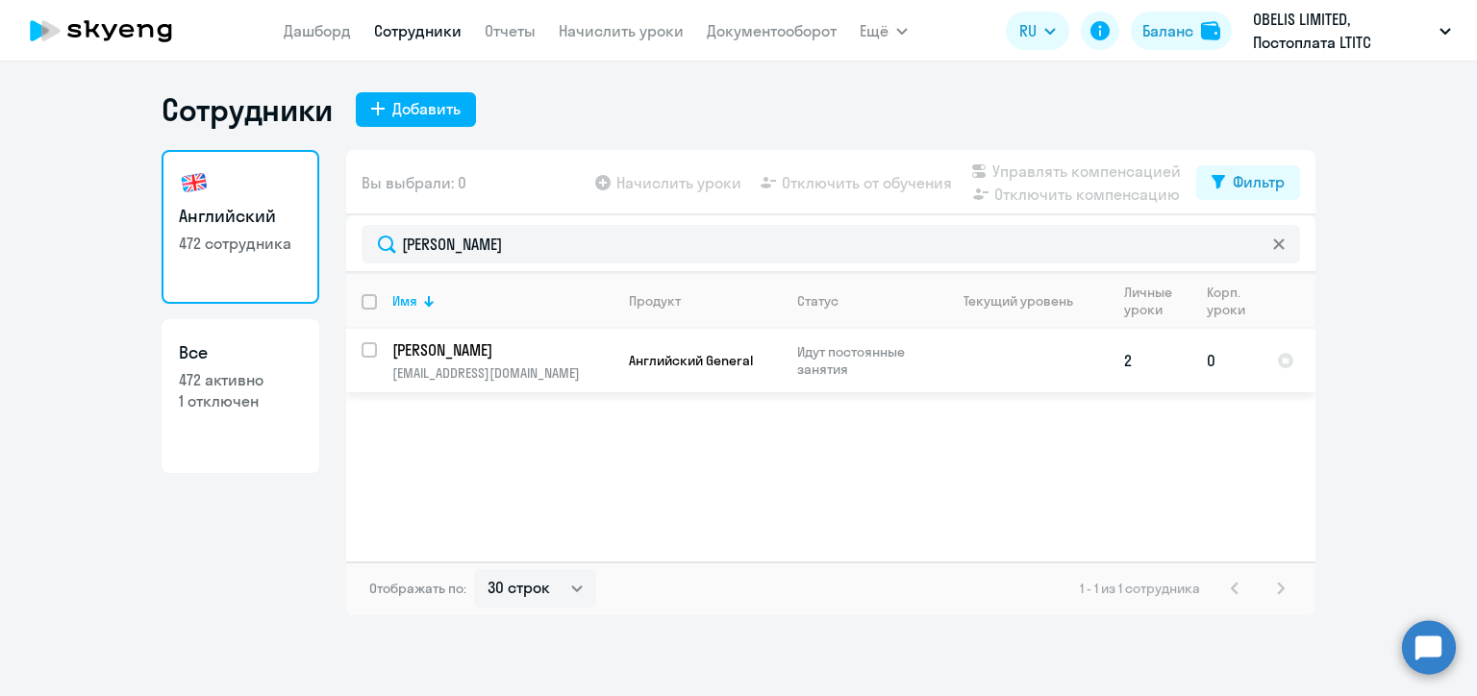
click at [374, 349] on input "select row 23933901" at bounding box center [381, 361] width 38 height 38
checkbox input "true"
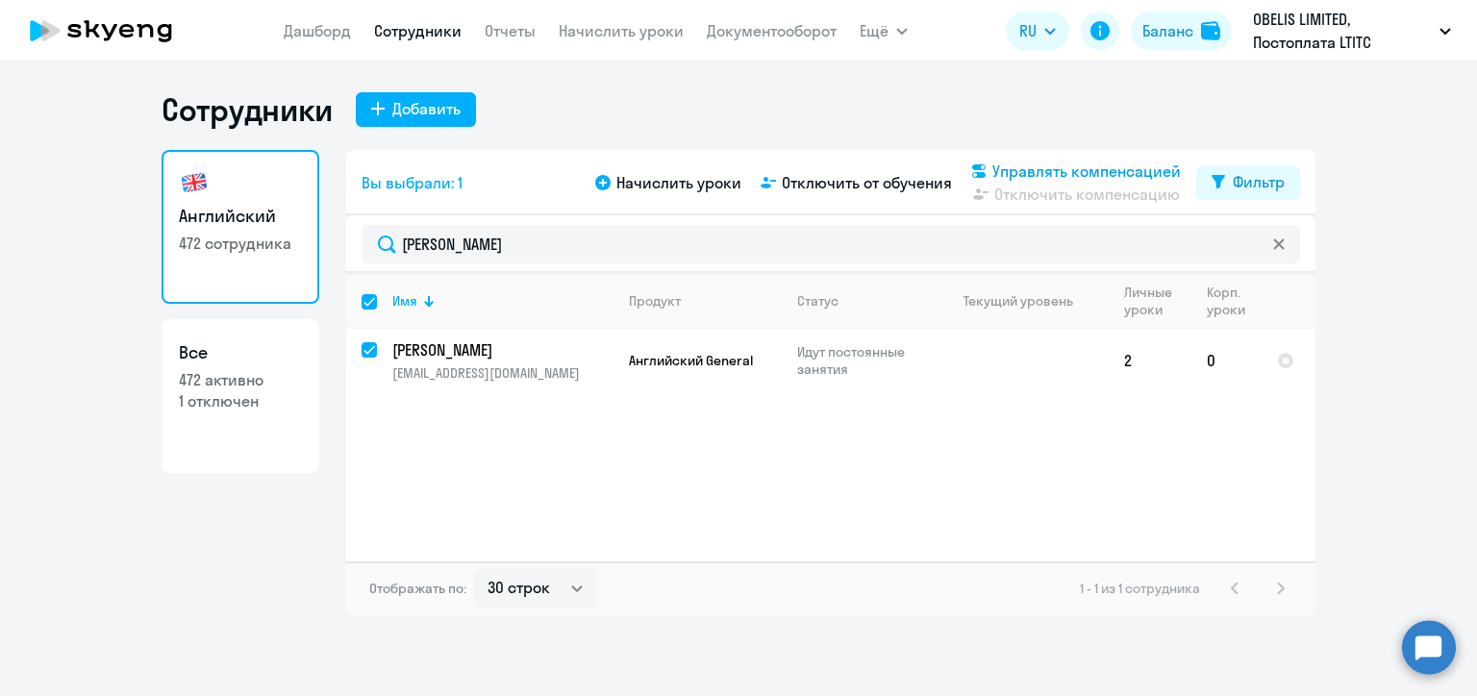
click at [1011, 167] on span "Управлять компенсацией" at bounding box center [1086, 171] width 188 height 23
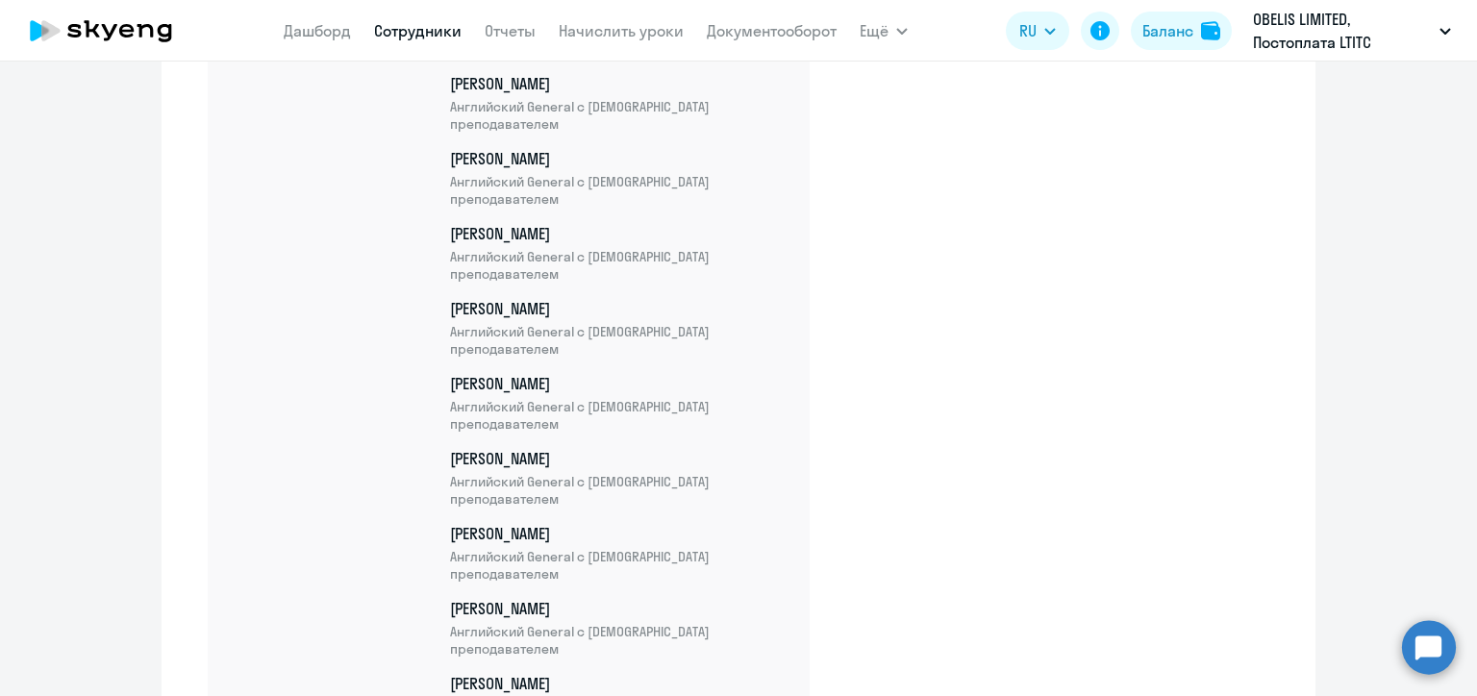
scroll to position [30113, 0]
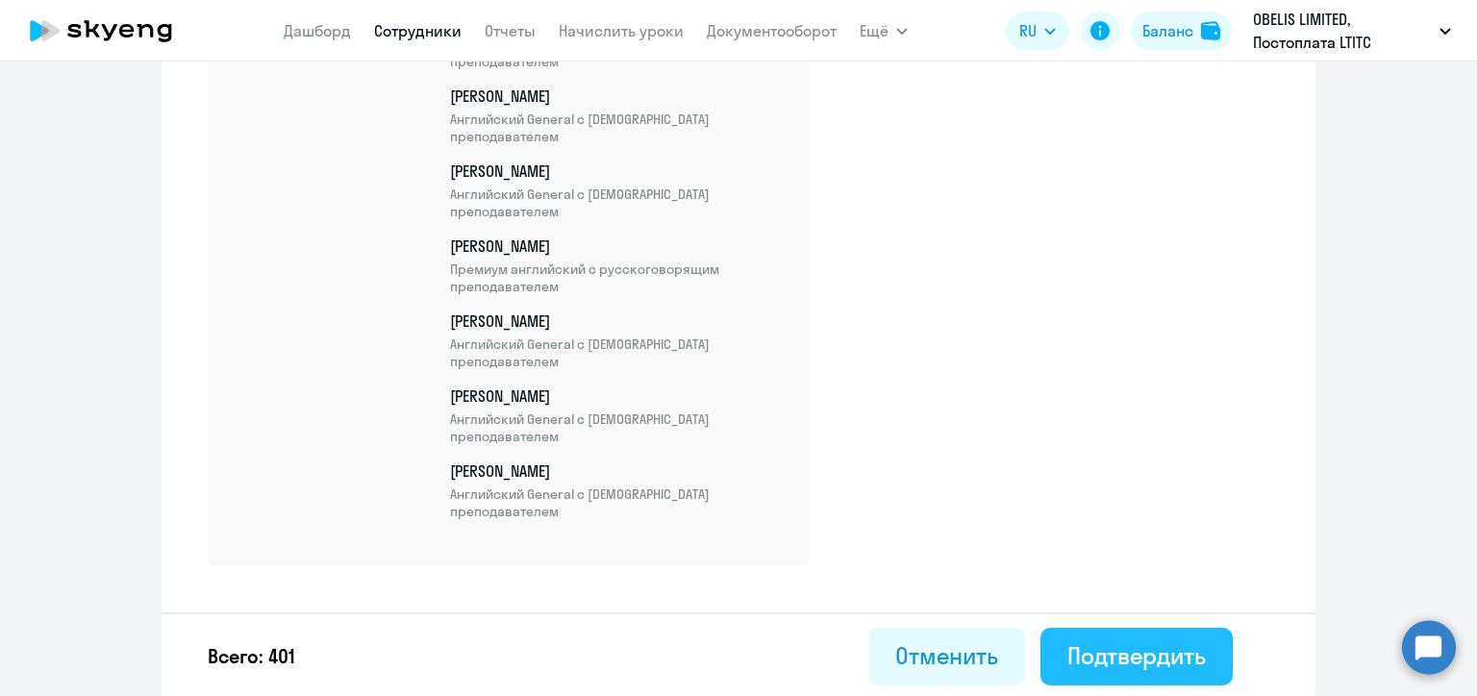
click at [1145, 651] on div "Подтвердить" at bounding box center [1136, 655] width 138 height 31
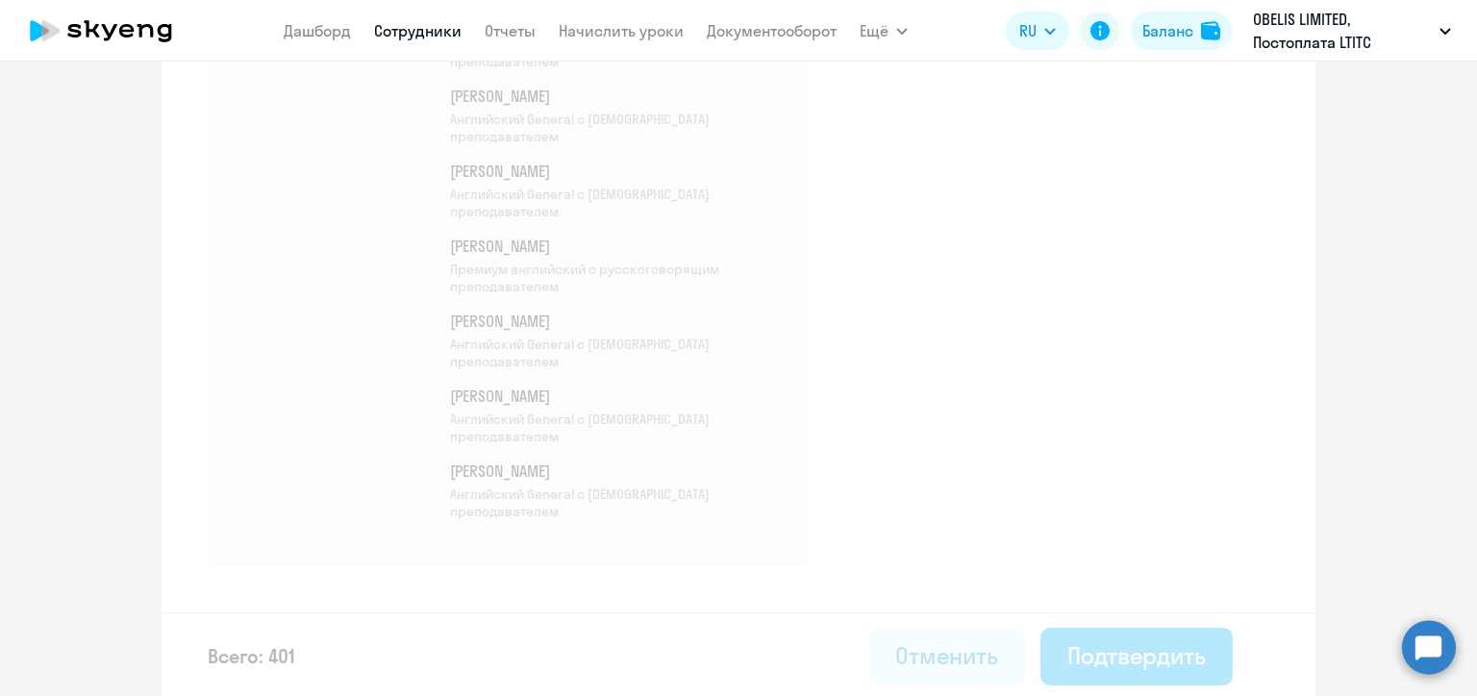
select select "30"
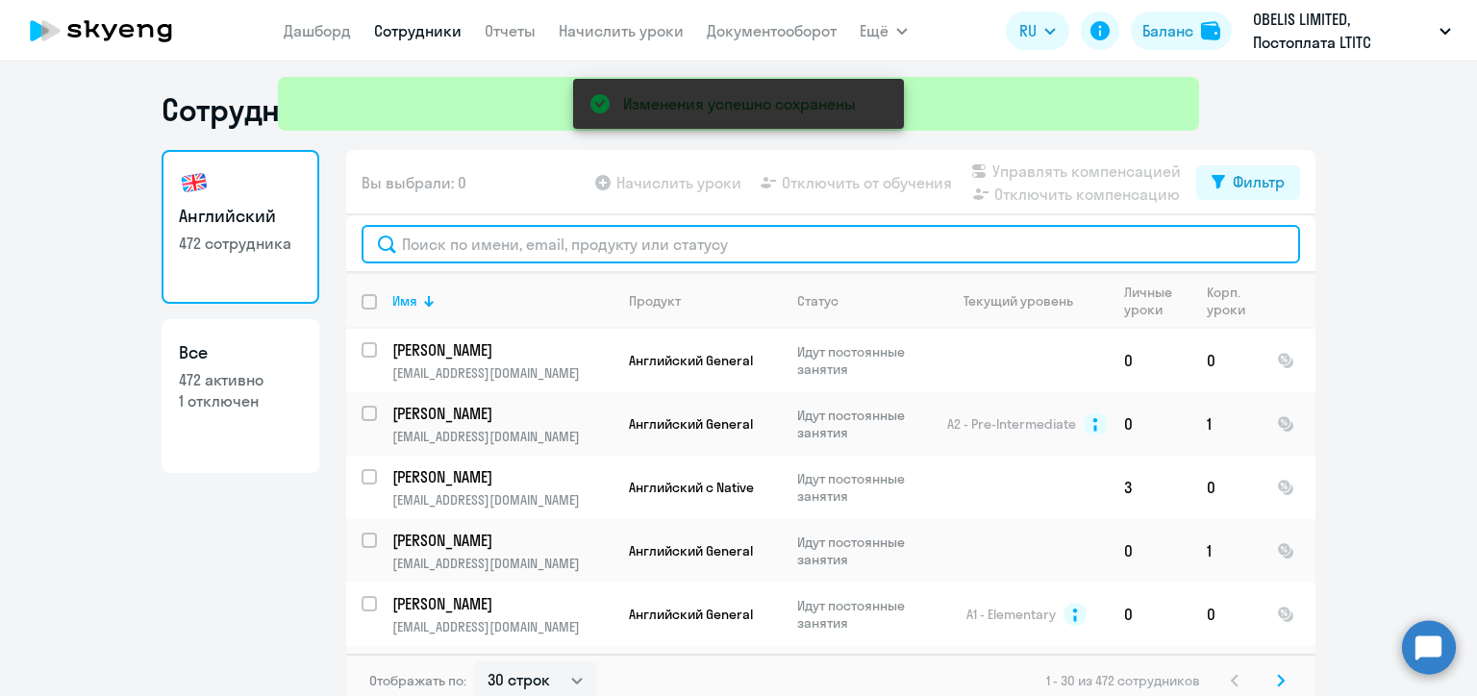
click at [446, 249] on input "text" at bounding box center [831, 244] width 938 height 38
paste input "Ооржак"
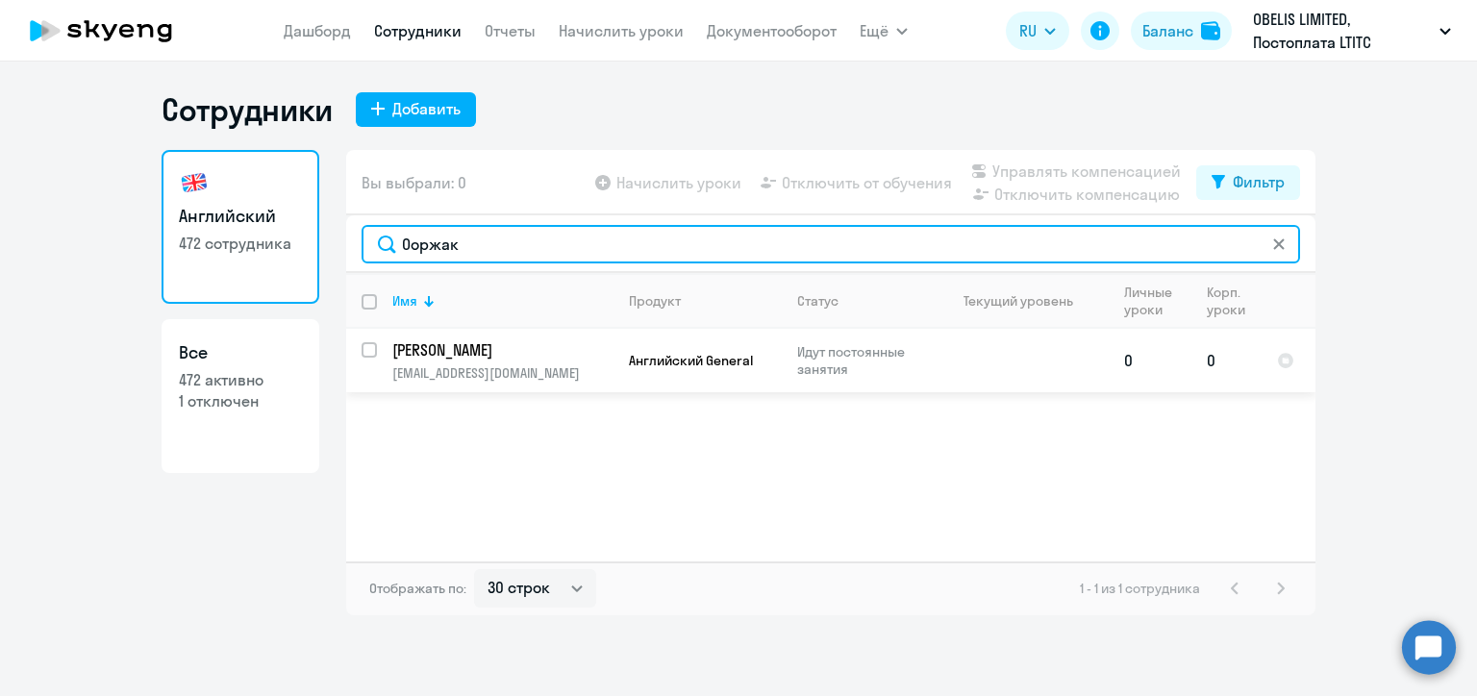
type input "Ооржак"
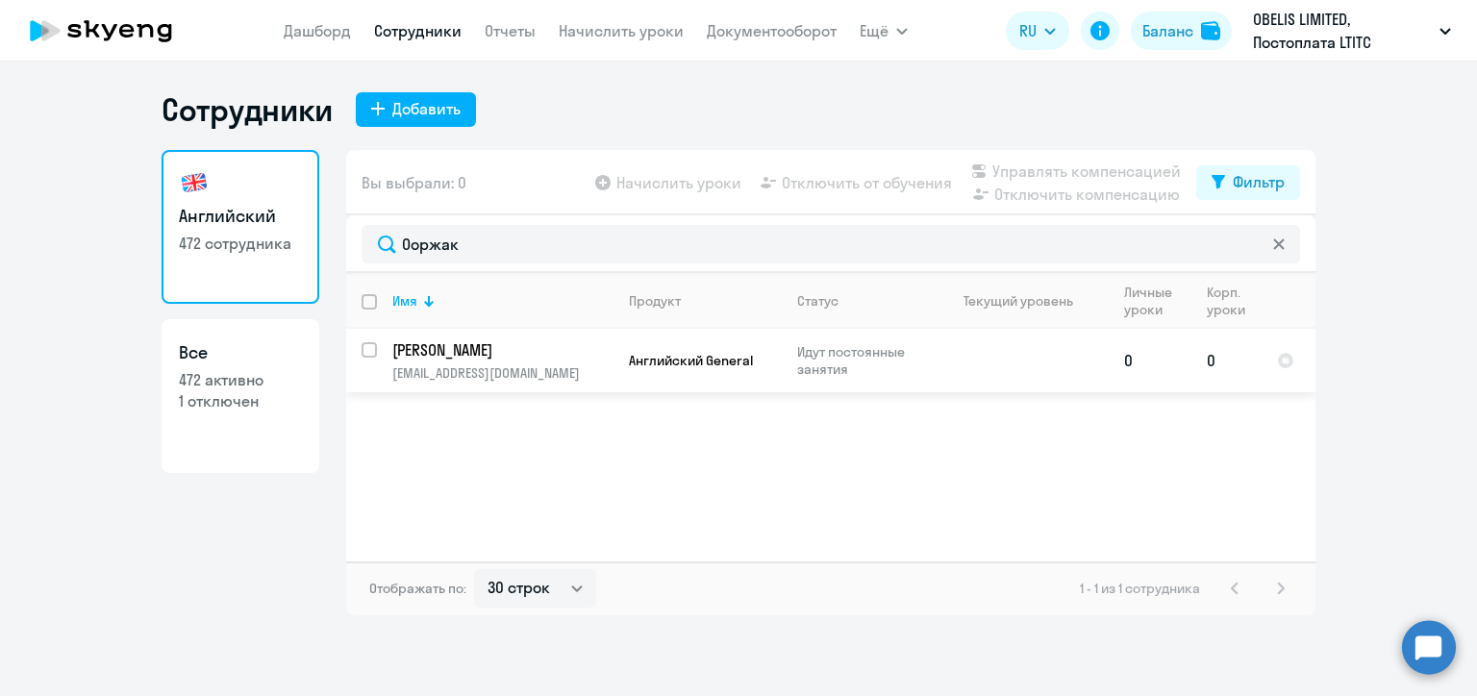
click at [366, 349] on input "select row 23966063" at bounding box center [381, 361] width 38 height 38
checkbox input "true"
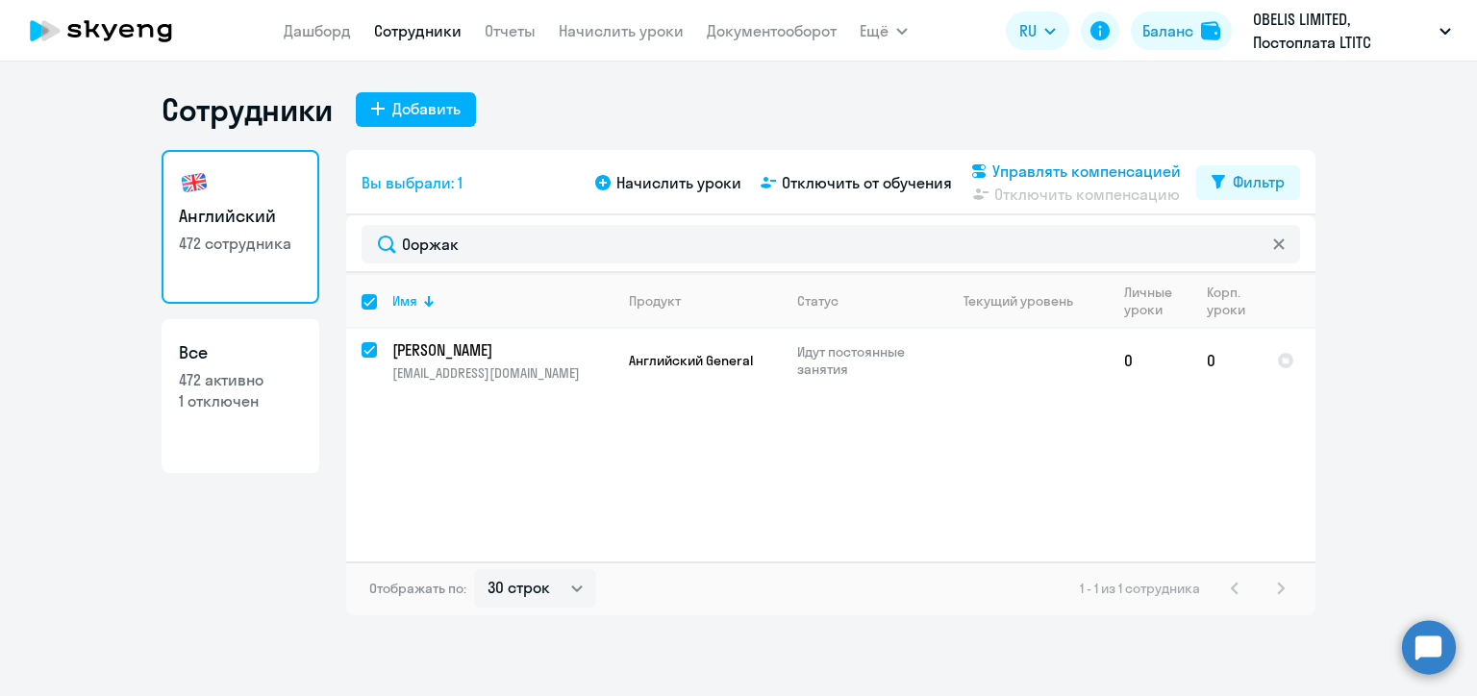
click at [1007, 165] on span "Управлять компенсацией" at bounding box center [1086, 171] width 188 height 23
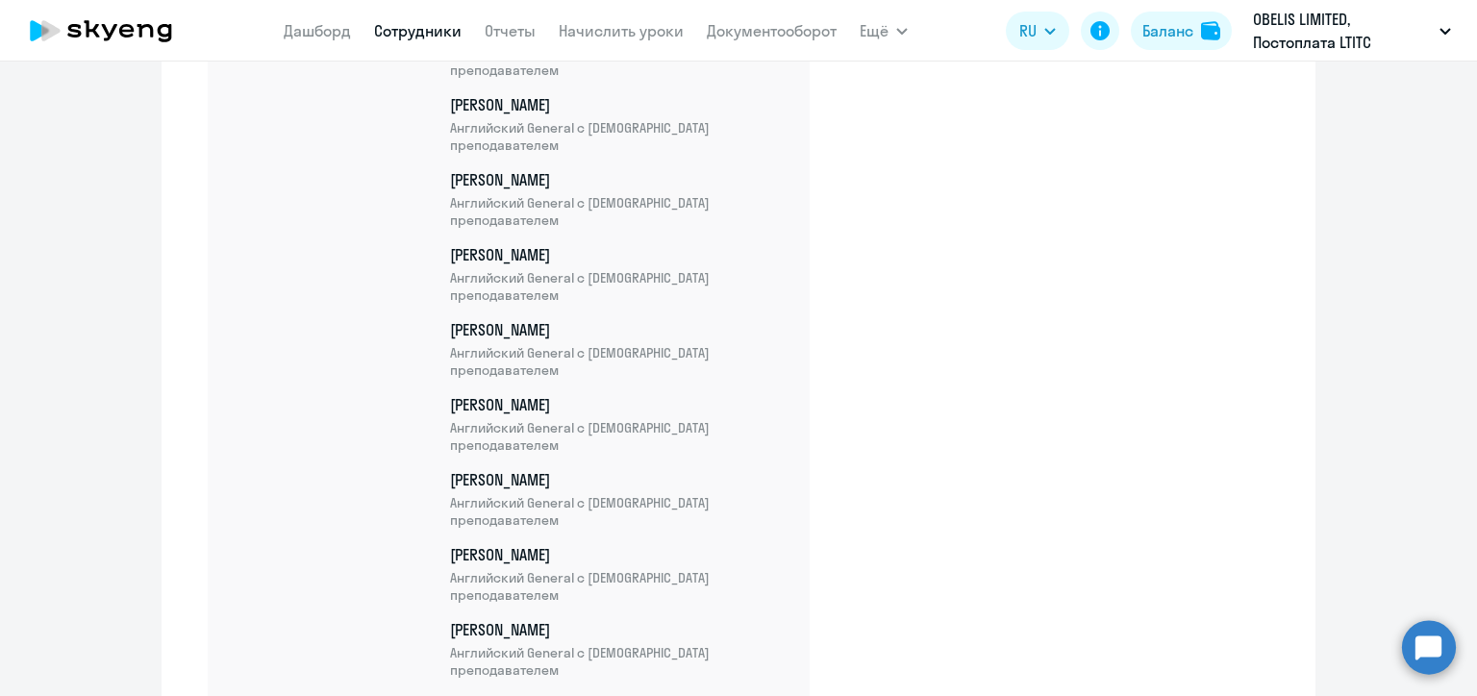
scroll to position [30189, 0]
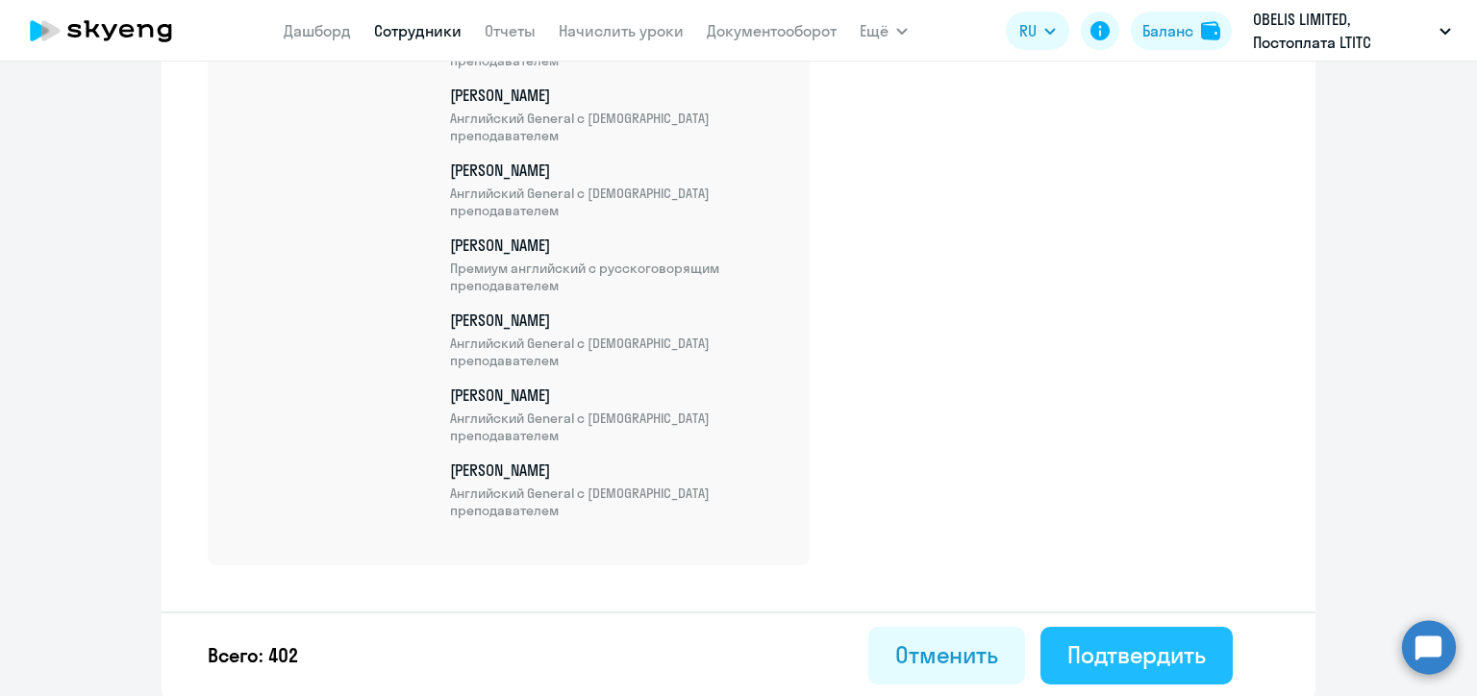
click at [1148, 640] on div "Подтвердить" at bounding box center [1136, 654] width 138 height 31
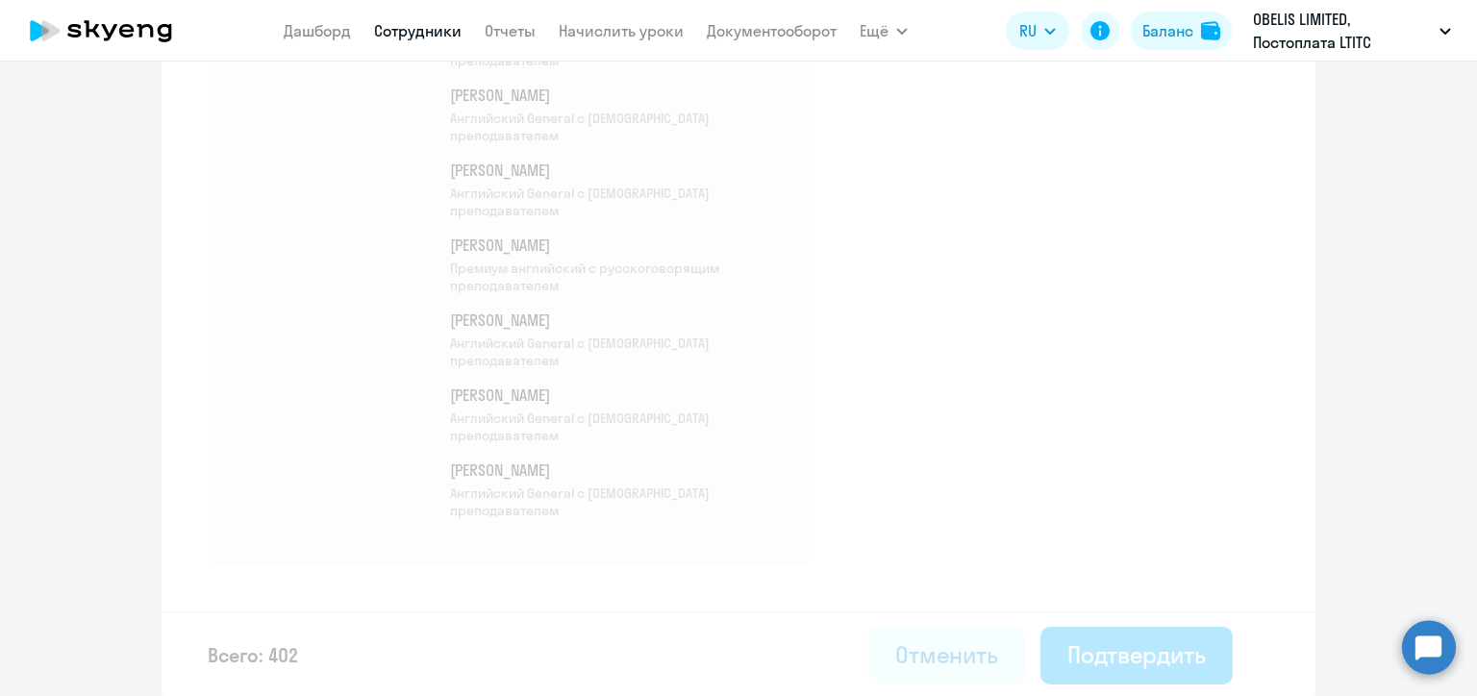
select select "30"
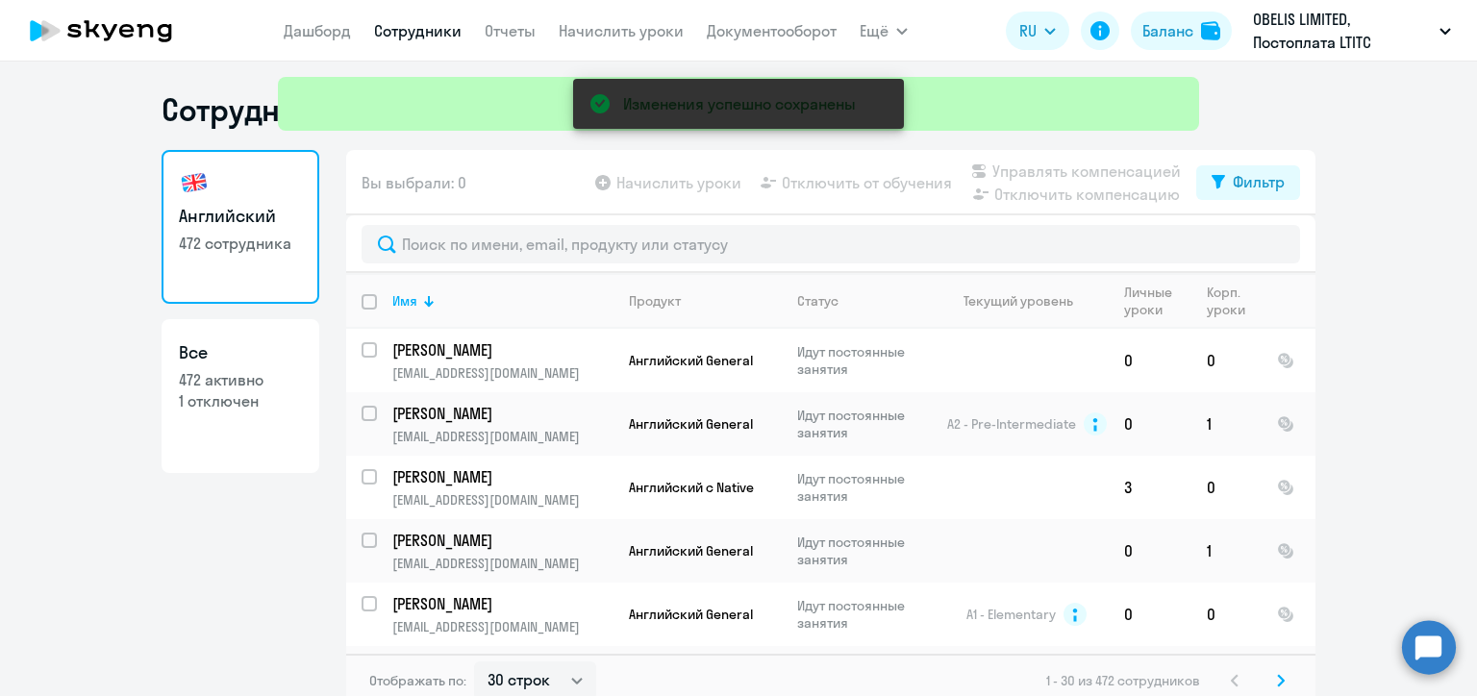
click at [640, 29] on div "Изменения успешно сохранены" at bounding box center [738, 69] width 937 height 138
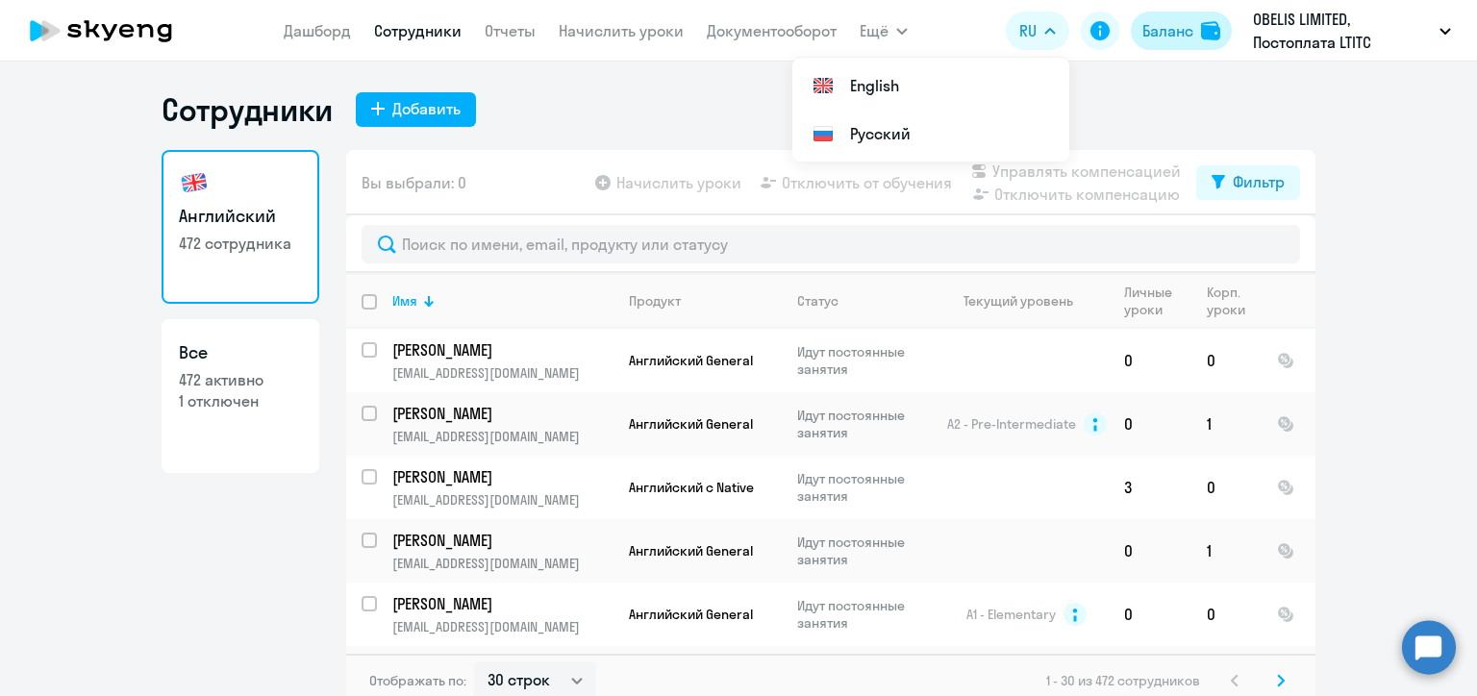
click at [1174, 36] on div "Баланс" at bounding box center [1167, 30] width 51 height 23
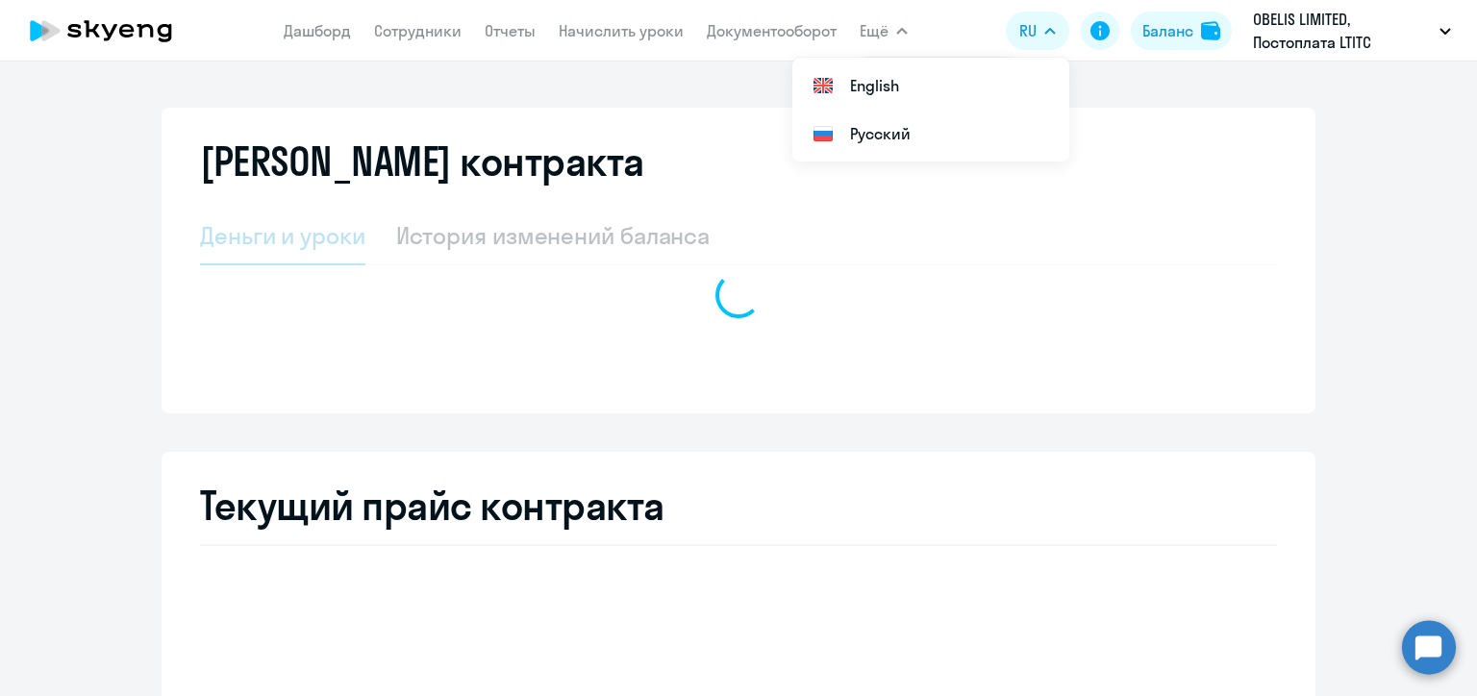
select select "english_adult_not_native_speaker"
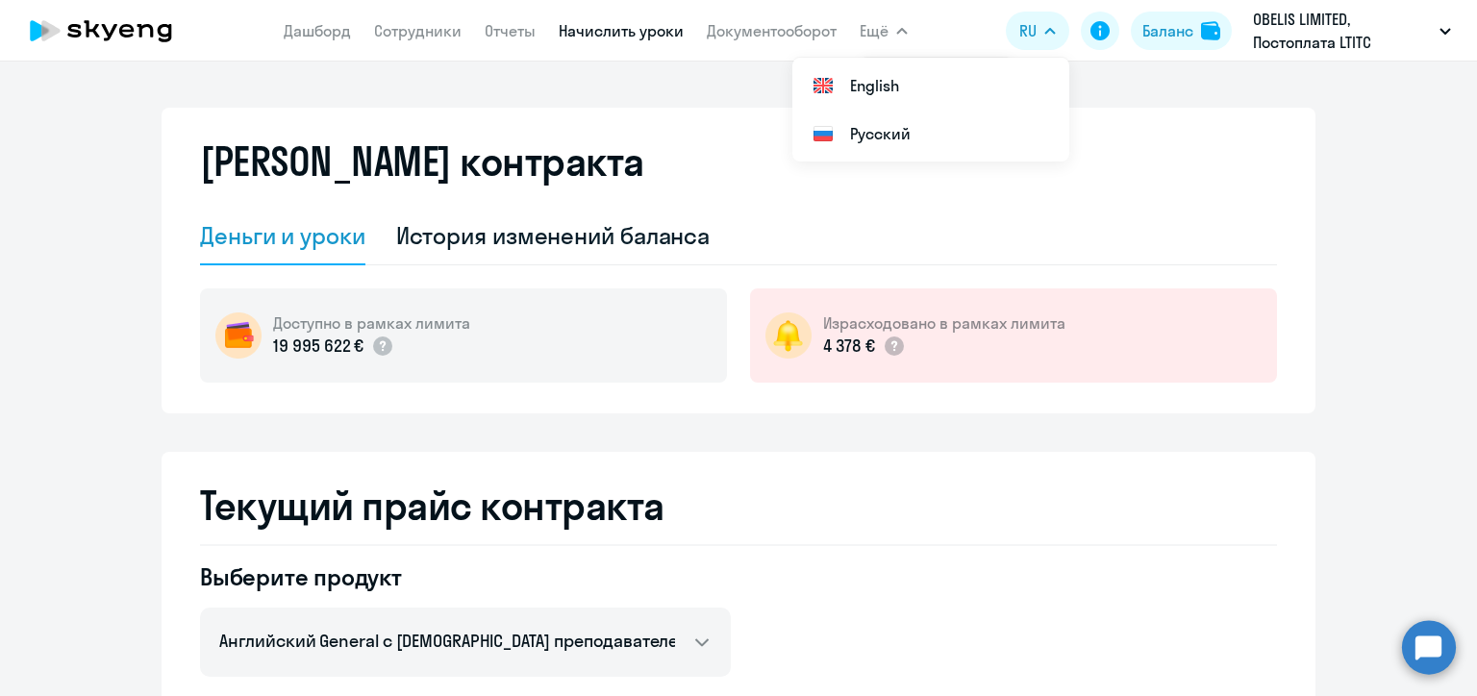
click at [636, 38] on link "Начислить уроки" at bounding box center [621, 30] width 125 height 19
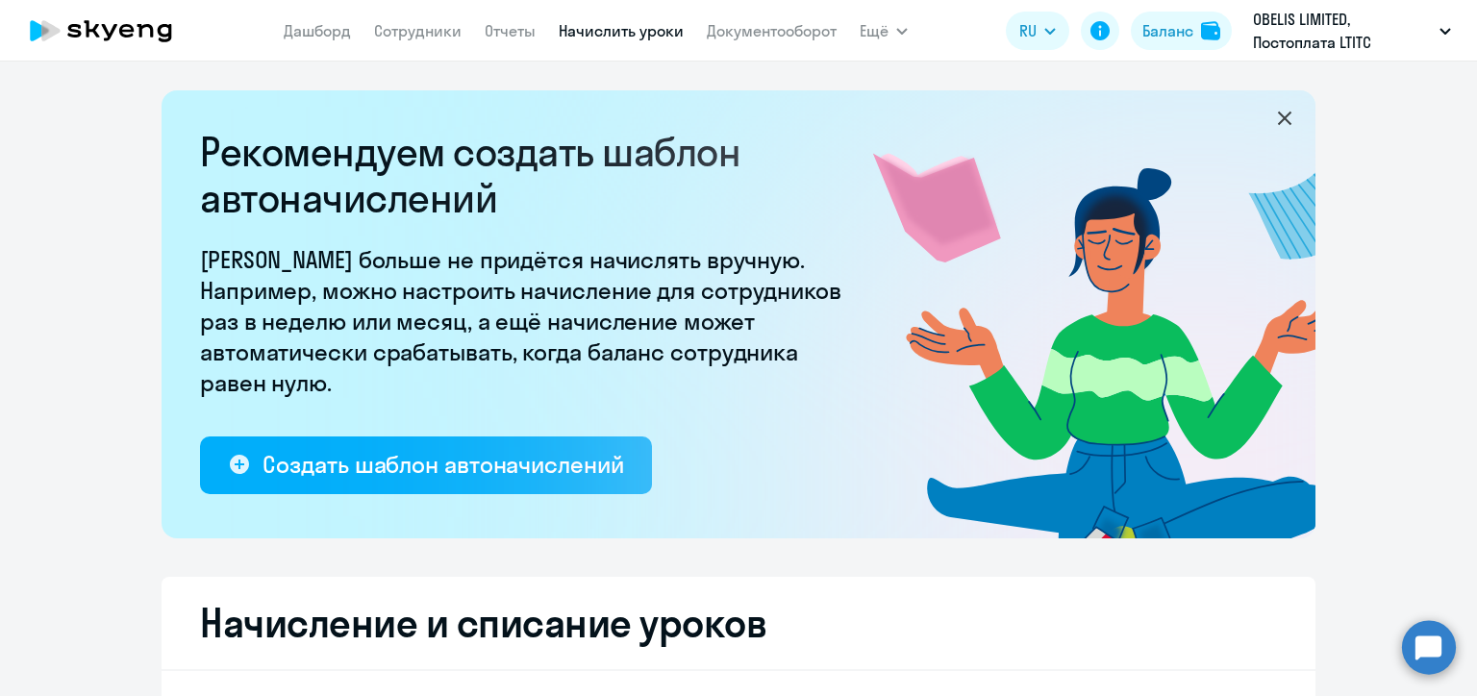
scroll to position [288, 0]
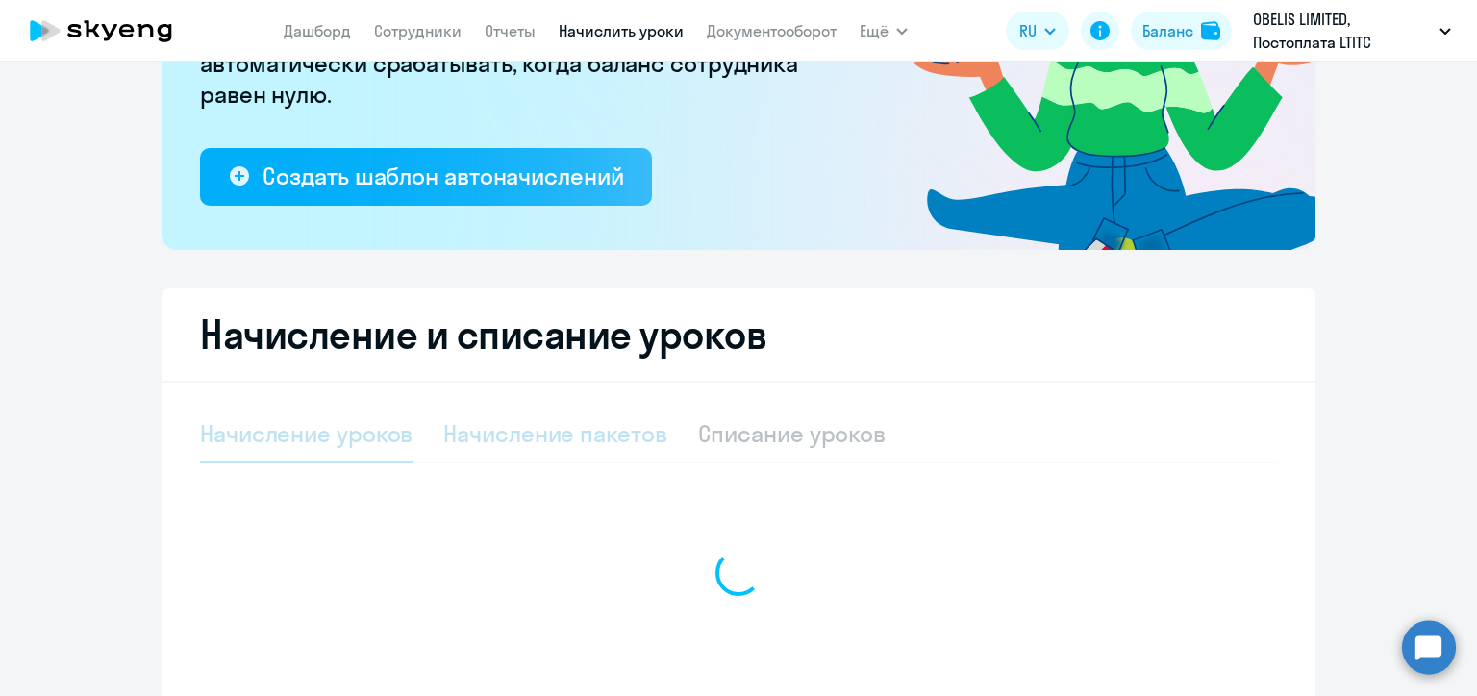
select select "10"
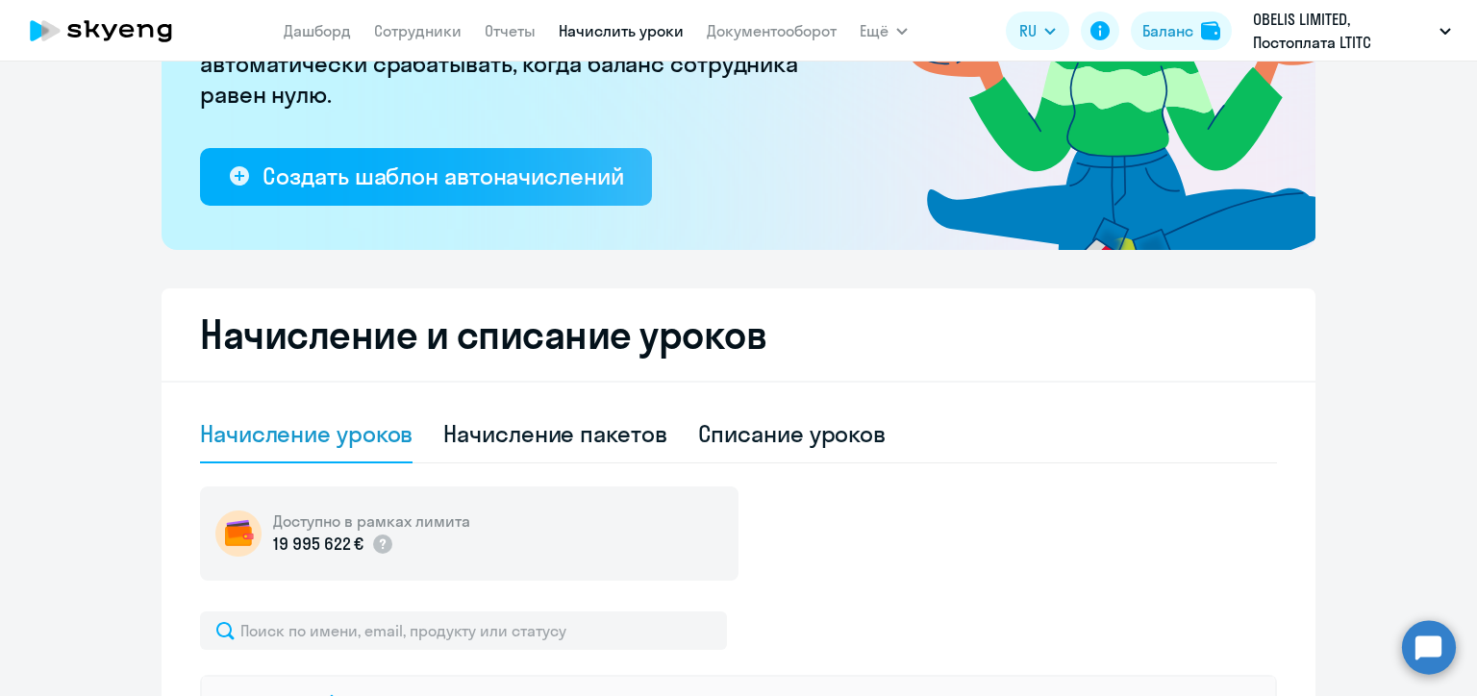
scroll to position [385, 0]
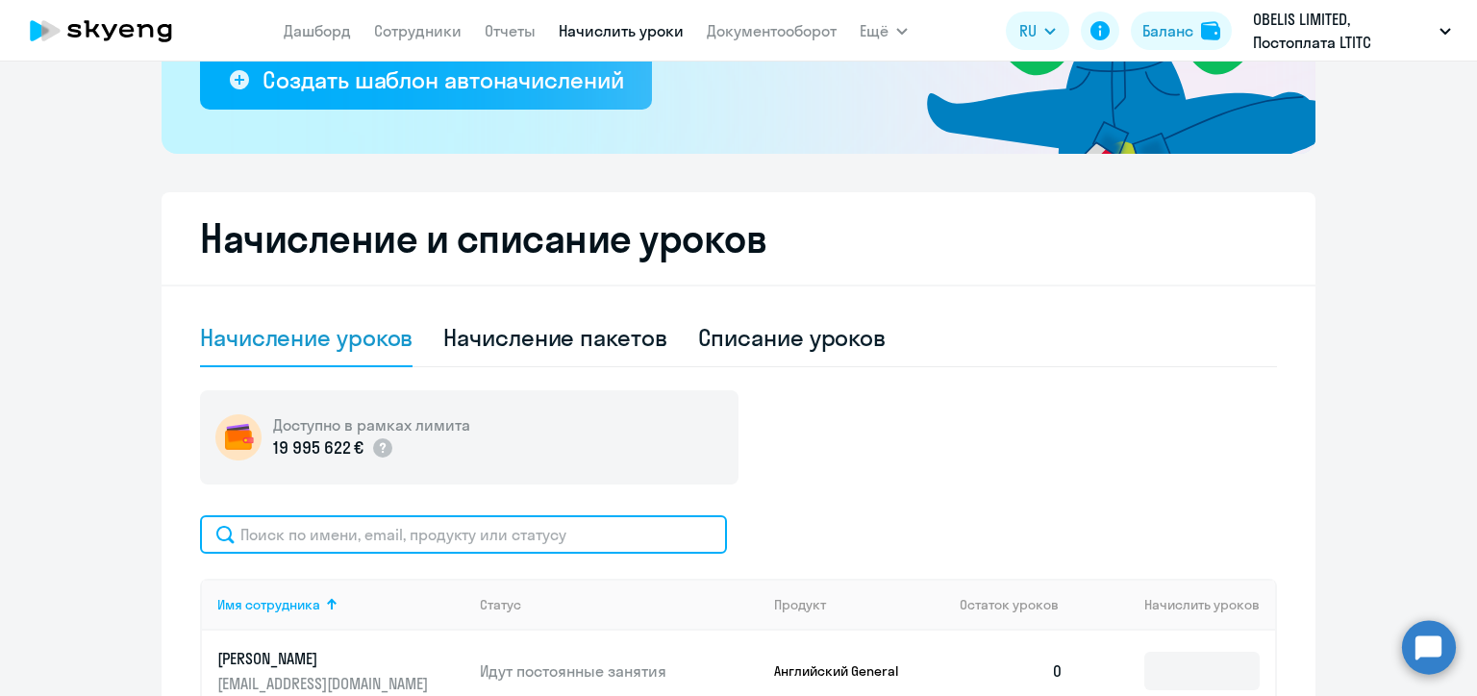
click at [466, 539] on input "text" at bounding box center [463, 534] width 527 height 38
paste input "[PERSON_NAME]"
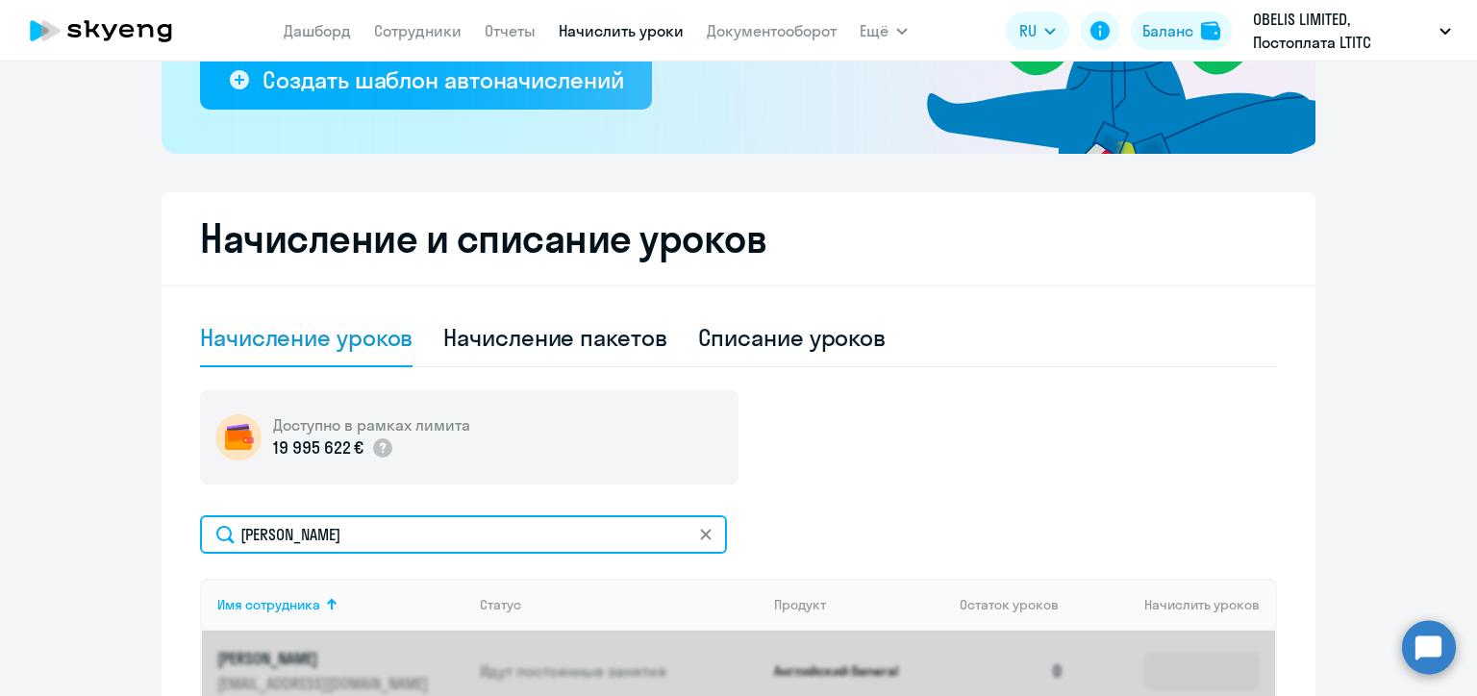
type input "[PERSON_NAME]"
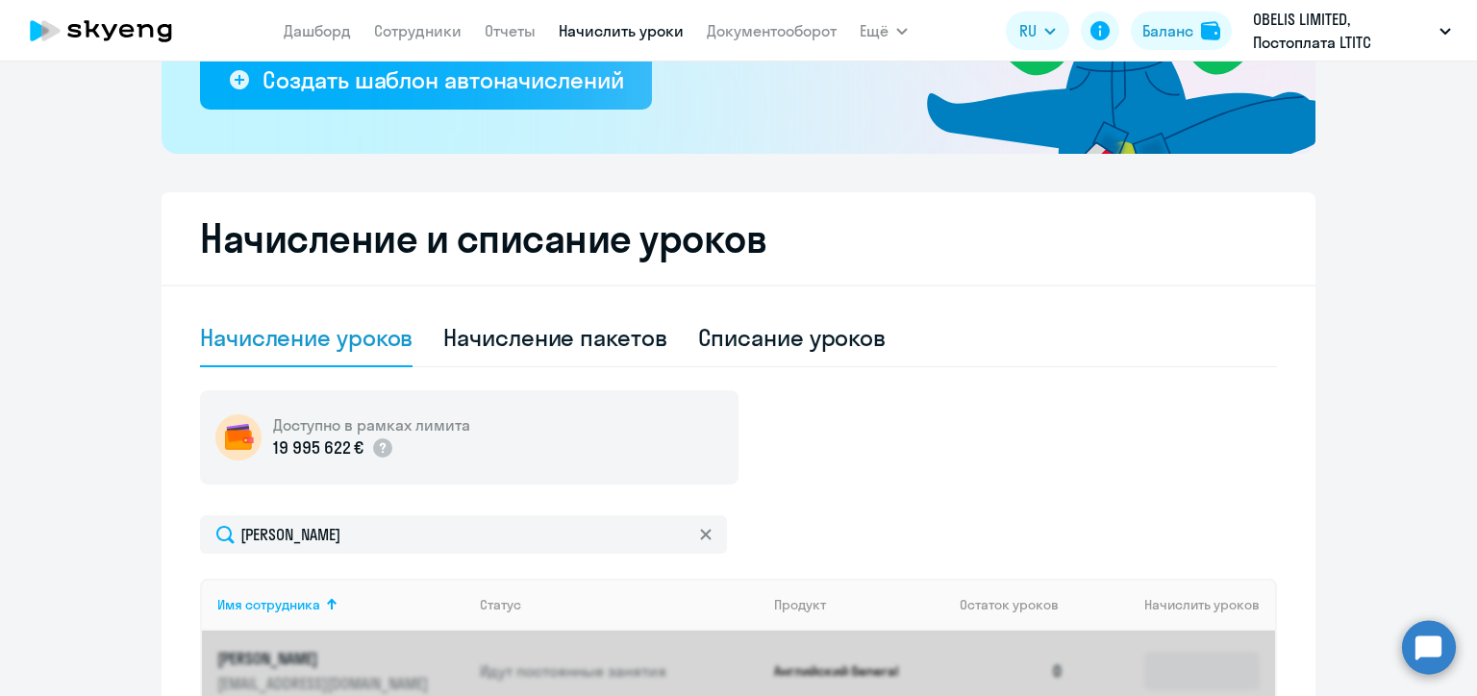
click at [846, 407] on div "Доступно в рамках лимита 19 995 622 €" at bounding box center [738, 437] width 1077 height 94
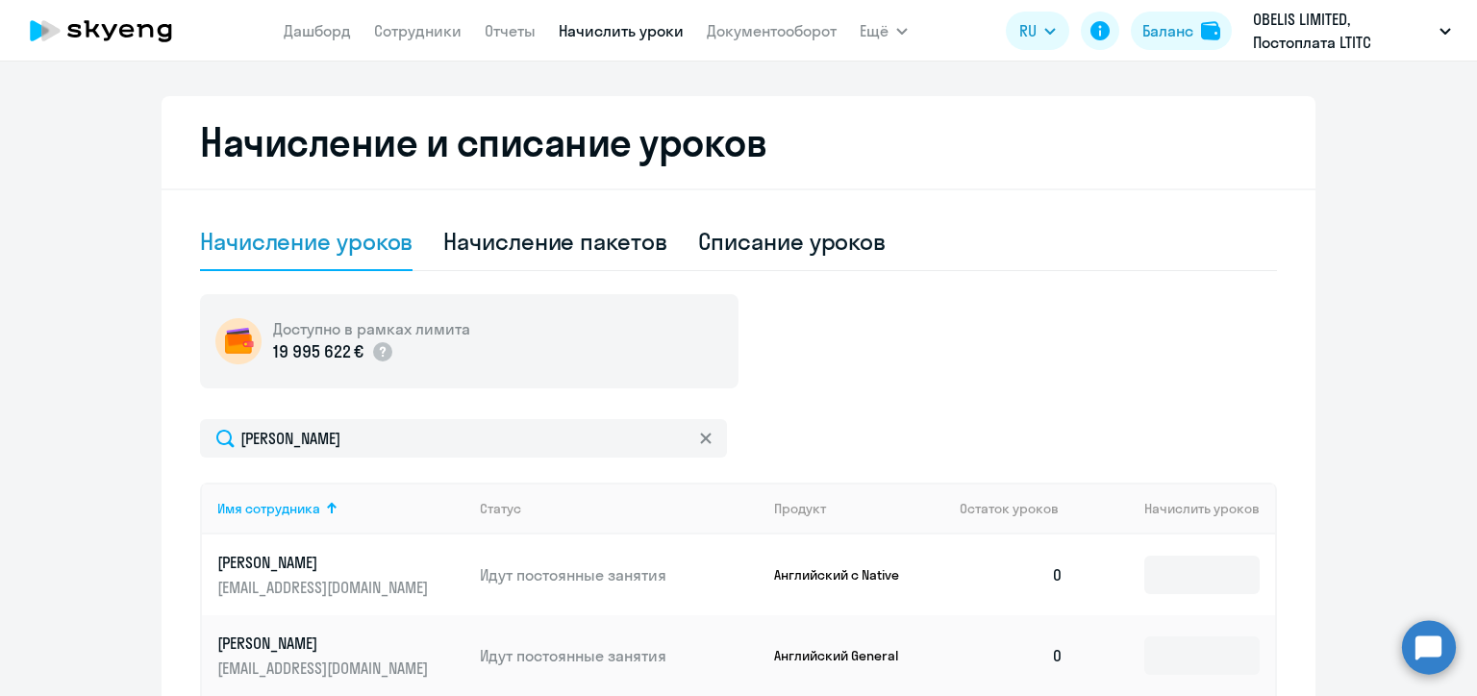
scroll to position [577, 0]
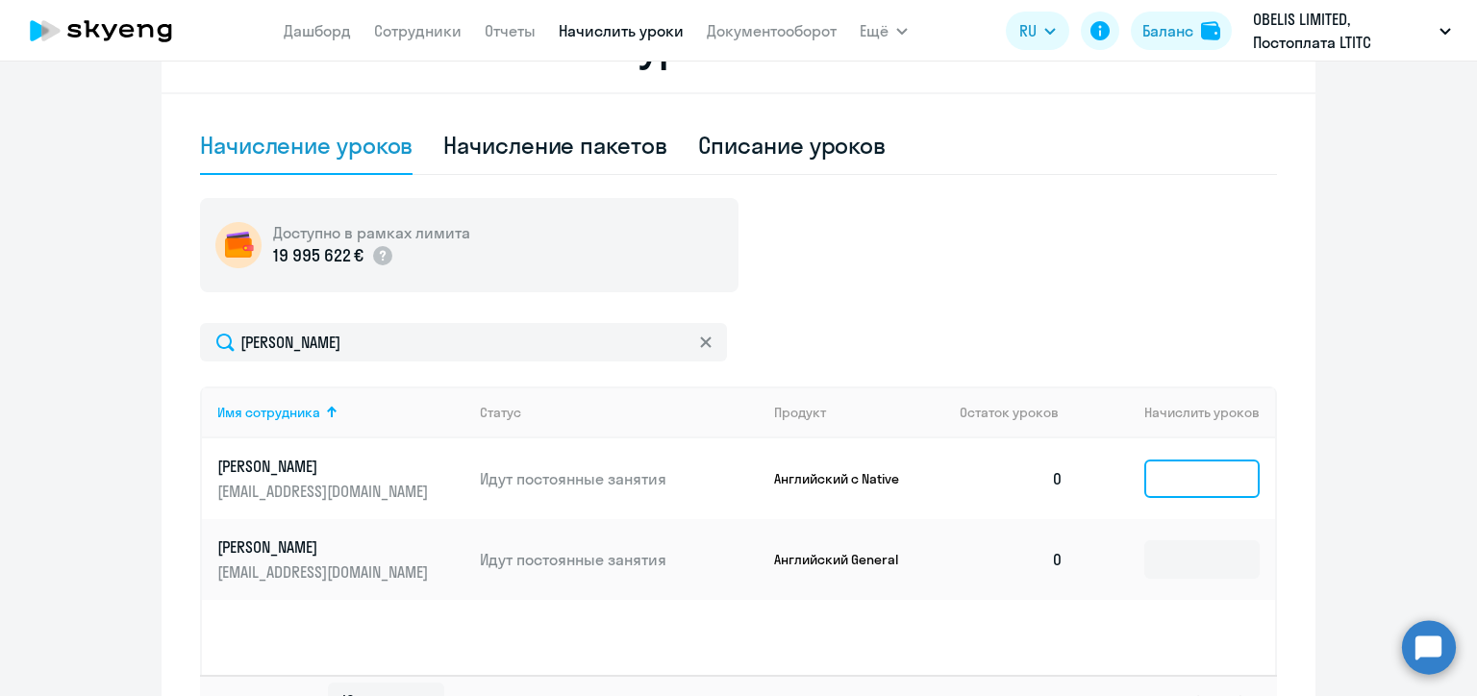
click at [1195, 481] on input at bounding box center [1201, 479] width 115 height 38
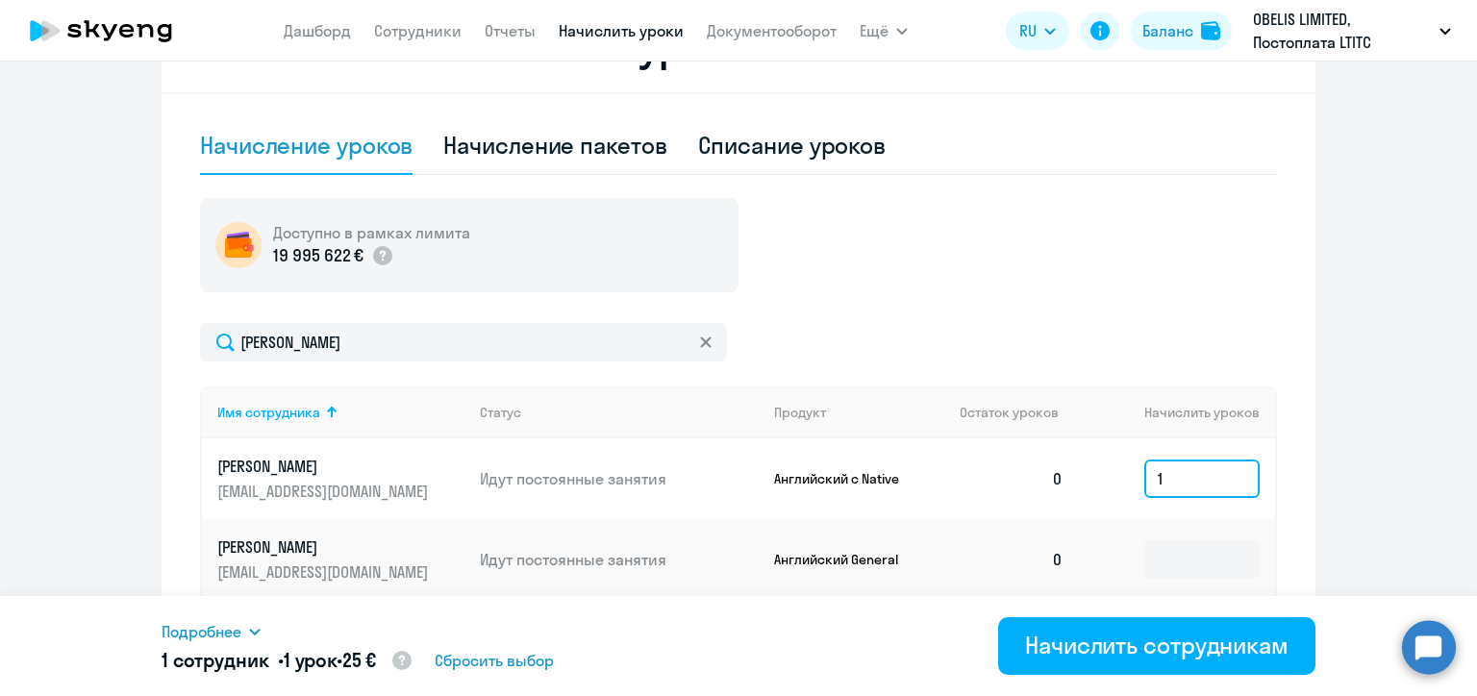
type input "1"
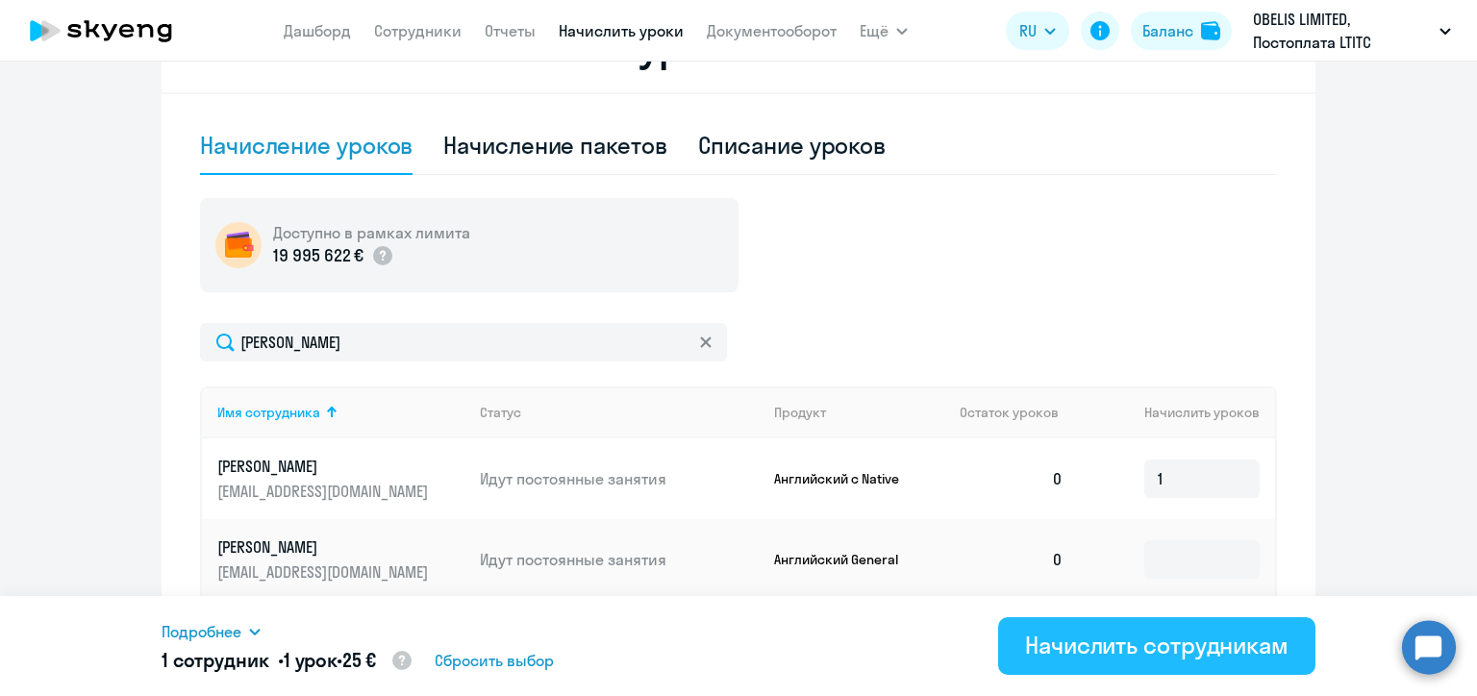
click at [1188, 643] on div "Начислить сотрудникам" at bounding box center [1156, 645] width 263 height 31
